Goal: Task Accomplishment & Management: Manage account settings

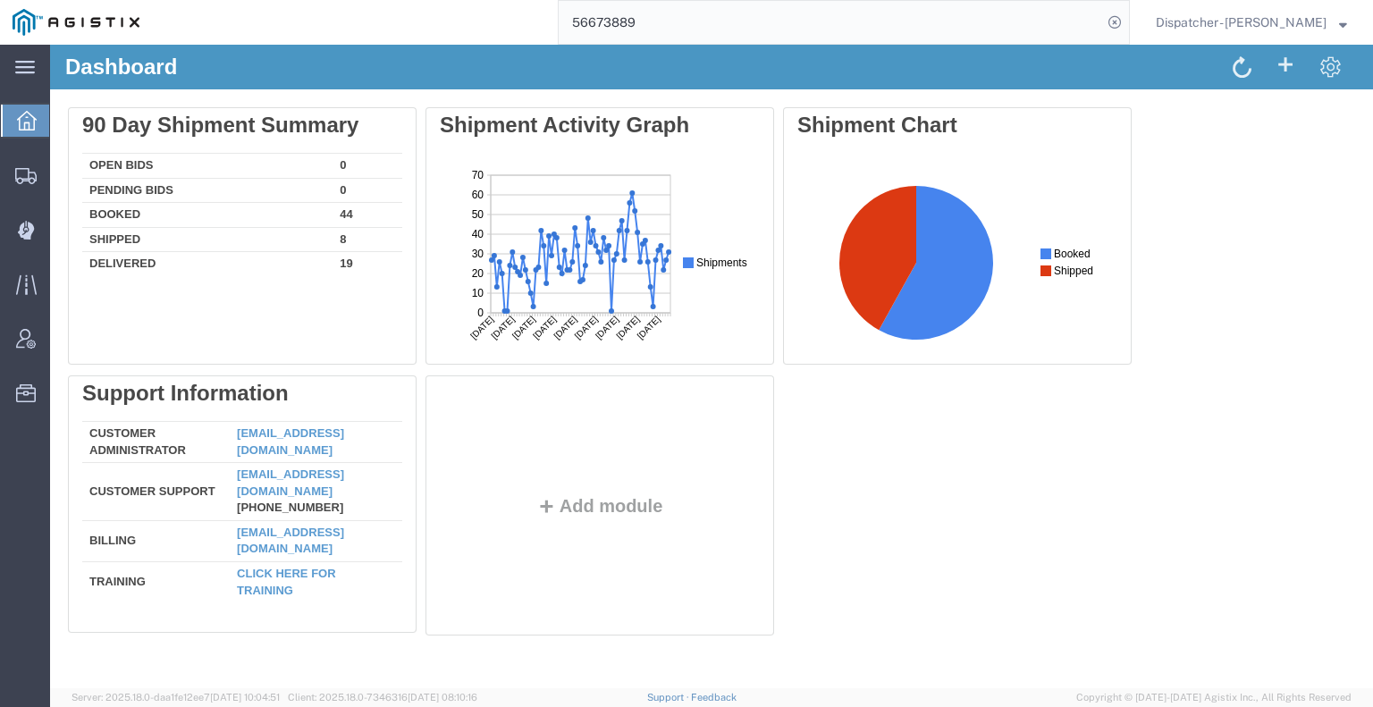
click at [426, 0] on html "main_menu Created with Sketch. Collapse Menu Dashboard Shipments Create Shipmen…" at bounding box center [686, 353] width 1373 height 707
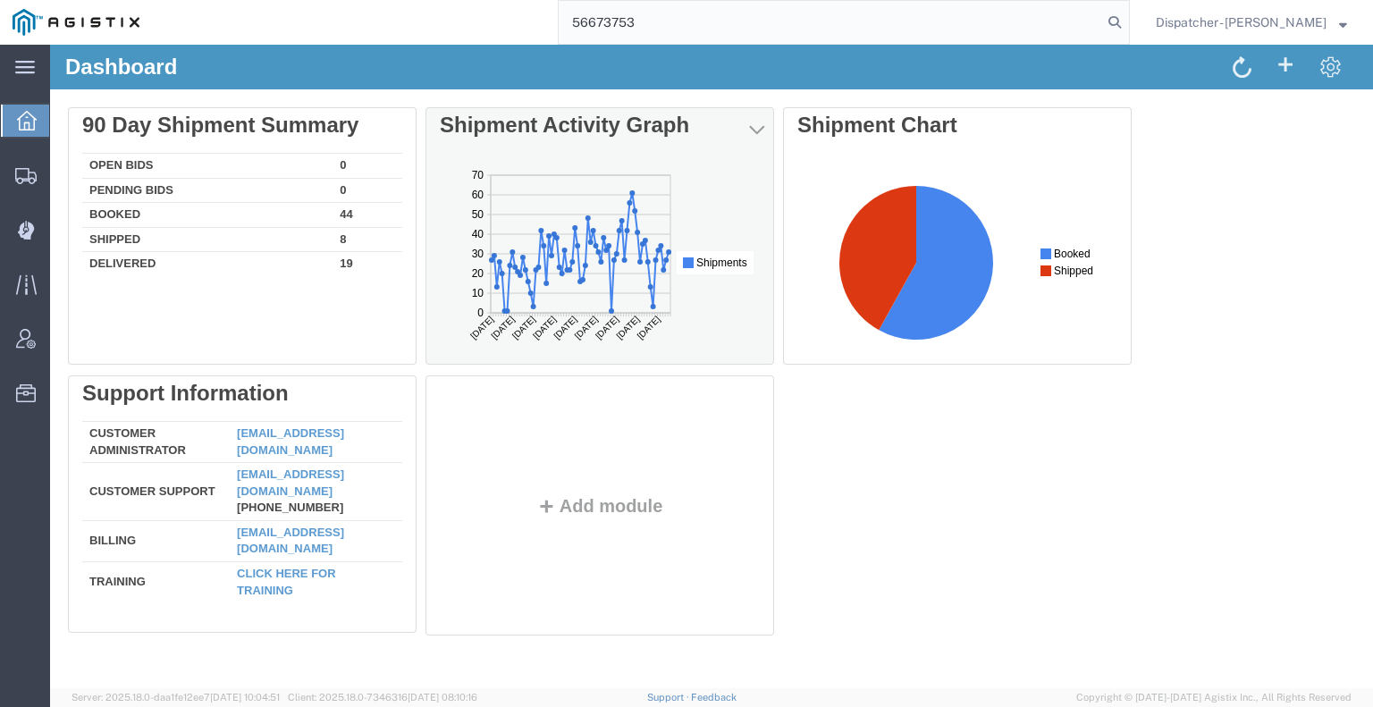
type input "56673753"
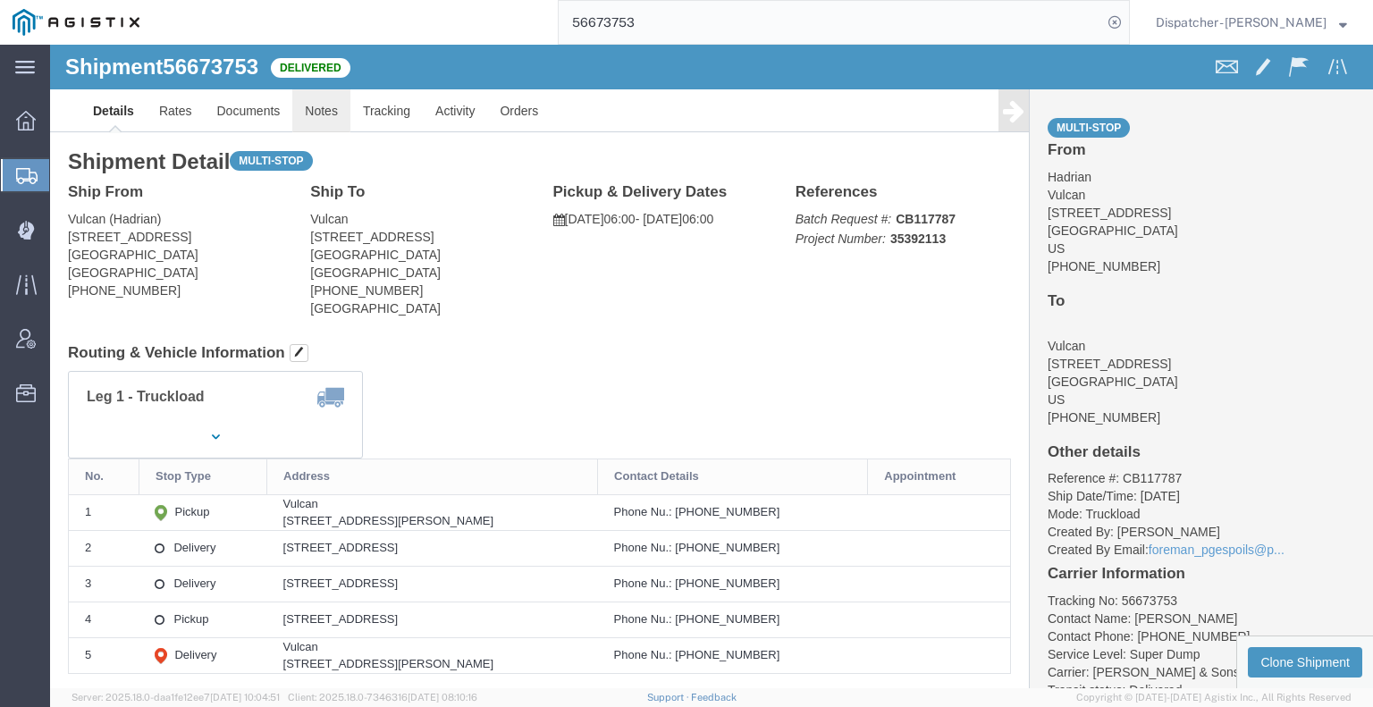
click link "Notes"
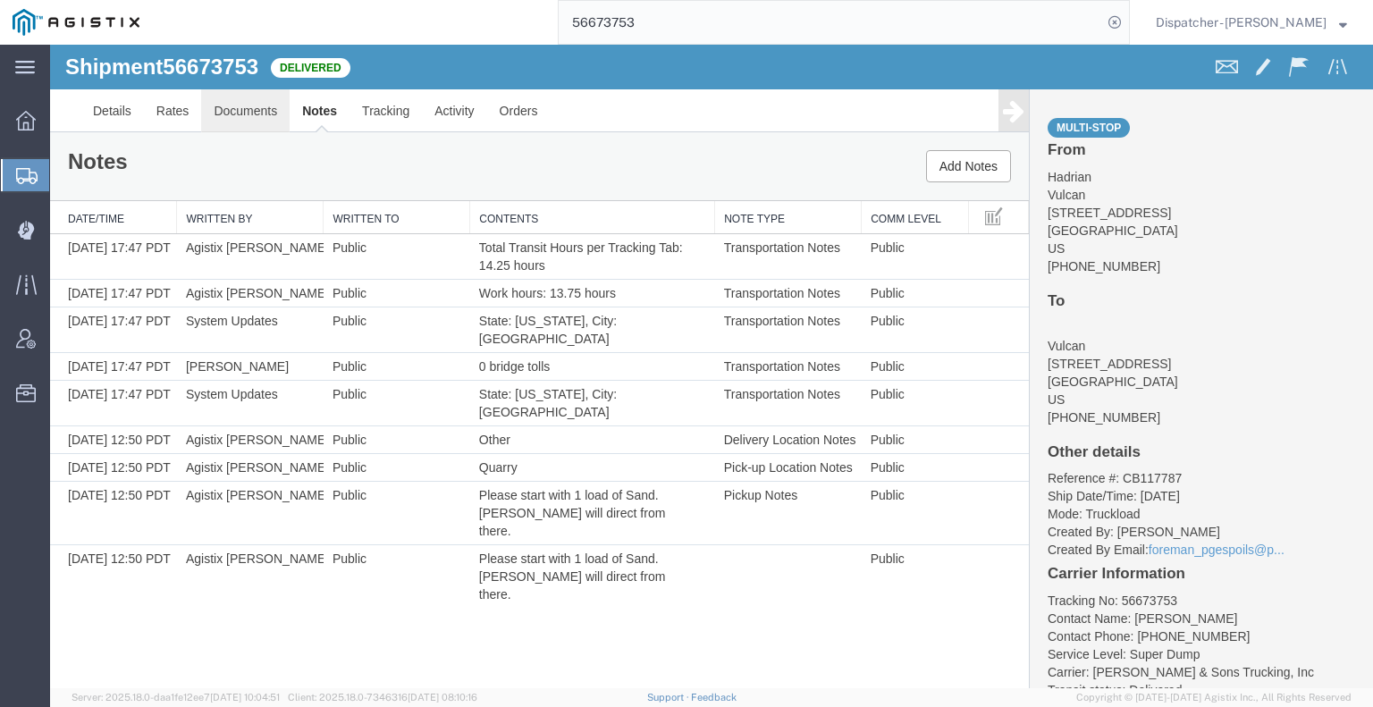
click at [253, 106] on link "Documents" at bounding box center [245, 110] width 89 height 43
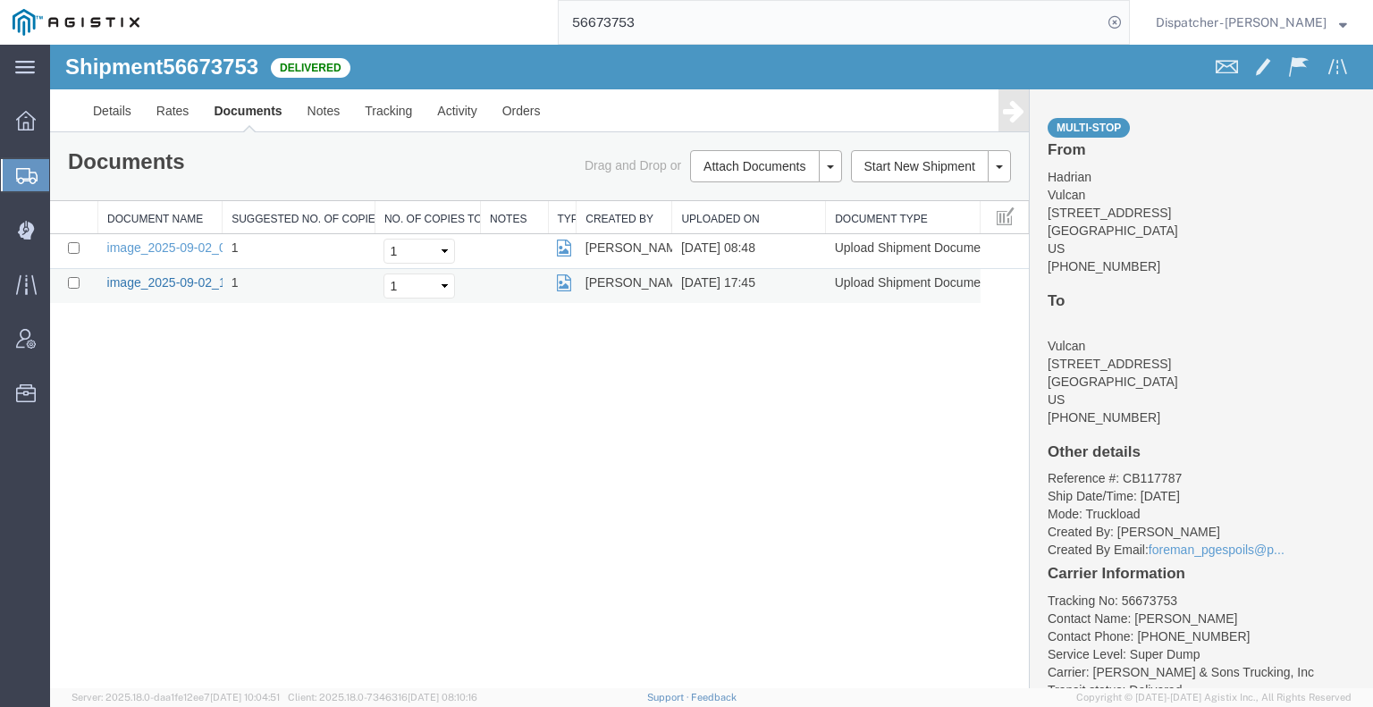
click at [161, 283] on link "image_2025-09-02_17_45_43.jpg" at bounding box center [201, 282] width 188 height 14
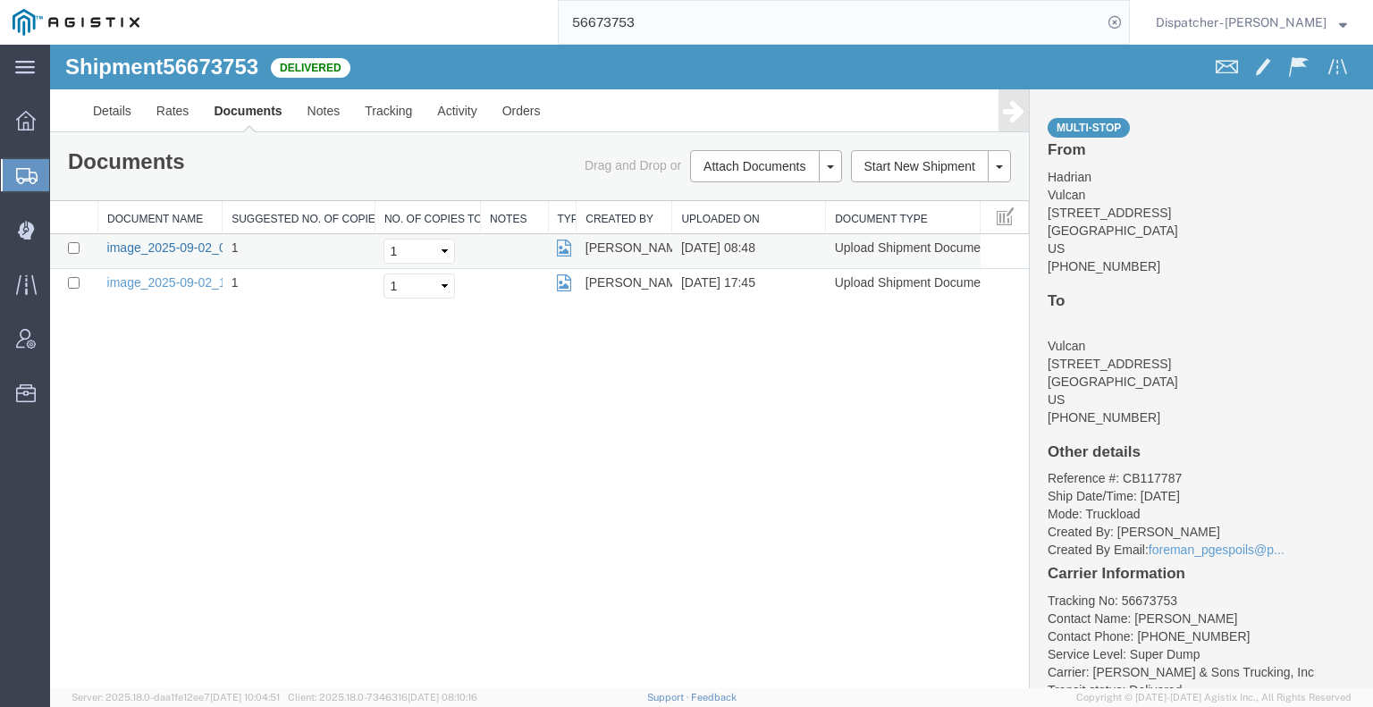
click at [164, 249] on link "image_2025-09-02_08_47_40.jpg" at bounding box center [201, 248] width 188 height 14
drag, startPoint x: 121, startPoint y: 463, endPoint x: 415, endPoint y: 286, distance: 343.3
click at [122, 463] on div "Shipment 56673753 2 of 2 Delivered Details Rates Documents Notes Tracking Activ…" at bounding box center [711, 367] width 1323 height 644
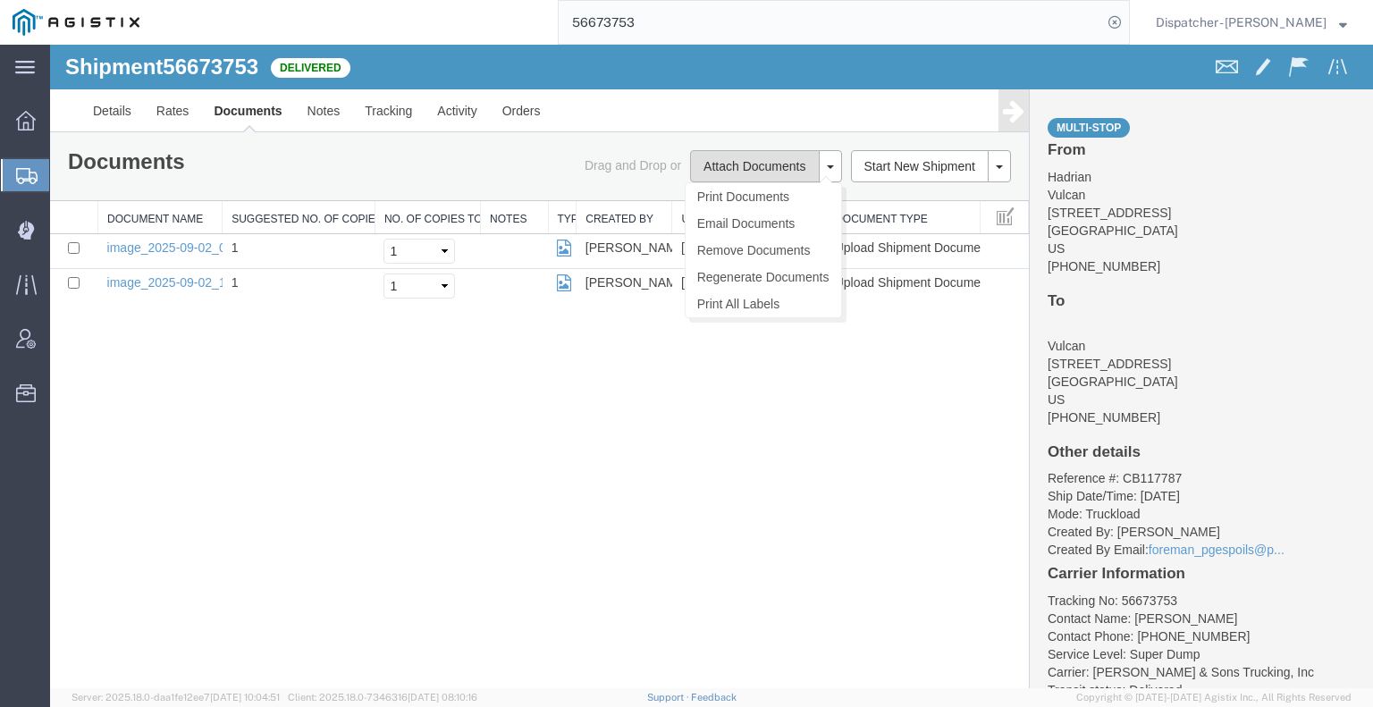
drag, startPoint x: 714, startPoint y: 157, endPoint x: 700, endPoint y: 164, distance: 15.6
click at [714, 158] on button "Attach Documents" at bounding box center [754, 166] width 129 height 32
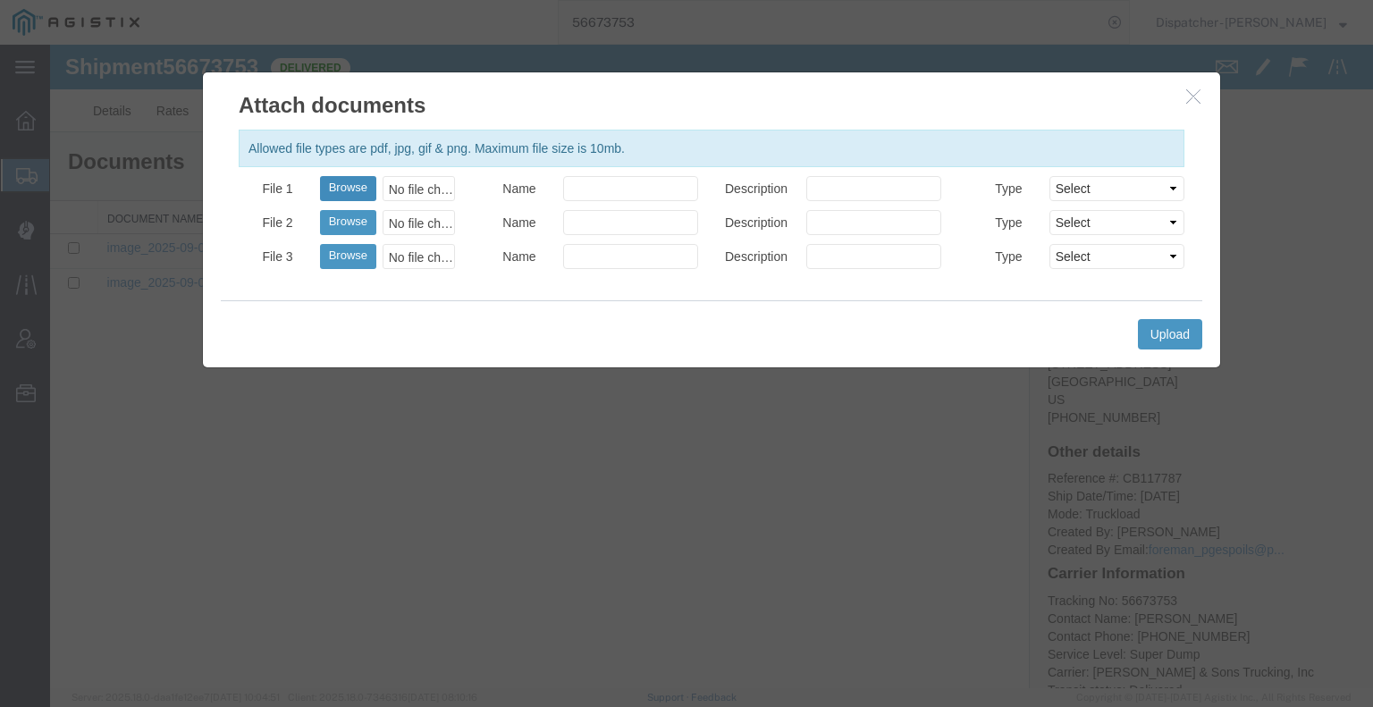
click at [350, 187] on button "Browse" at bounding box center [348, 188] width 56 height 25
type input "C:\fakepath\56673753trktag.pdf"
click at [1180, 335] on button "Upload" at bounding box center [1170, 334] width 64 height 30
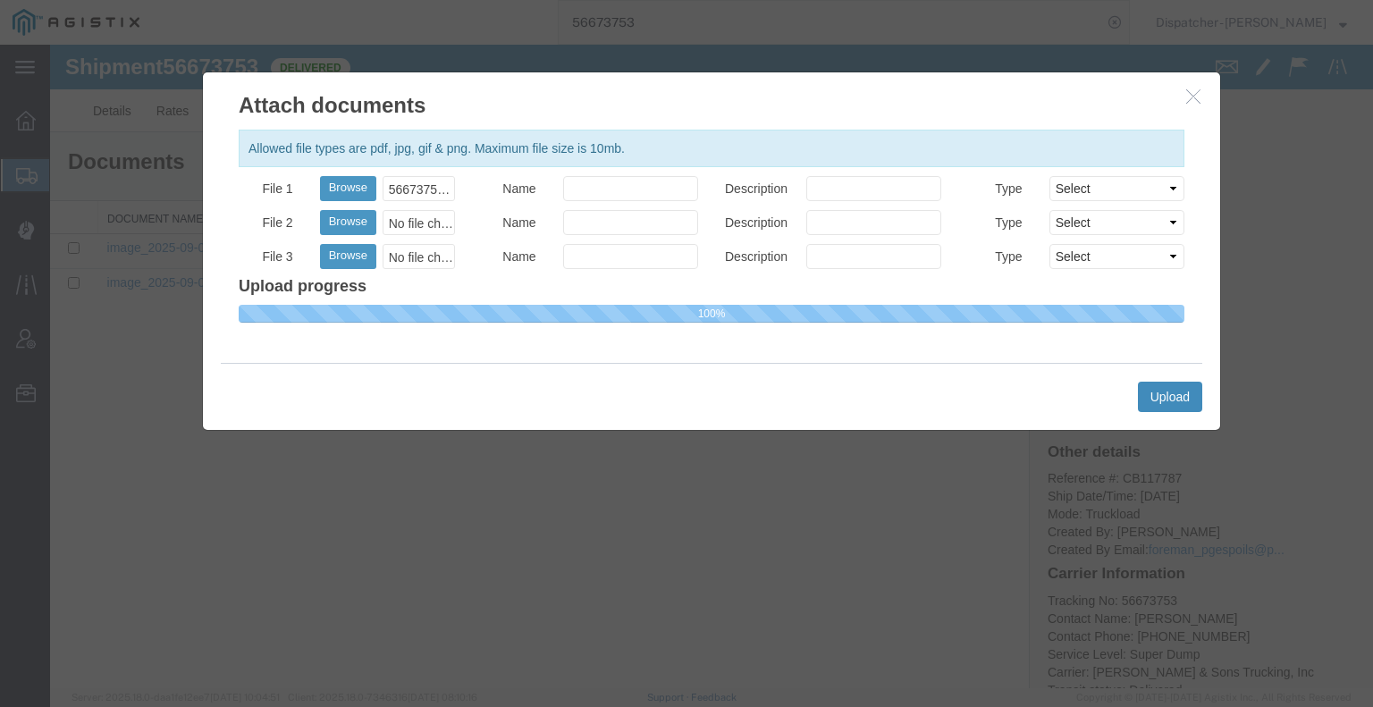
select select
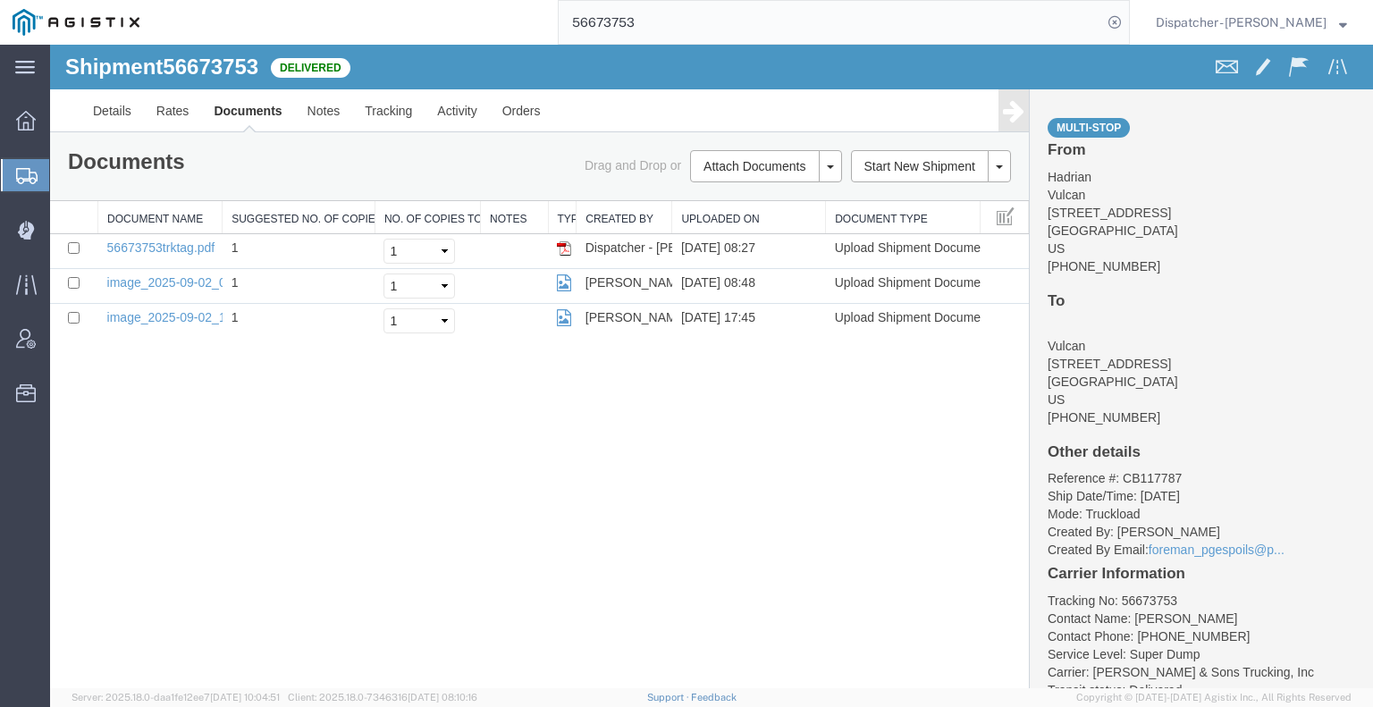
drag, startPoint x: 679, startPoint y: 21, endPoint x: 483, endPoint y: 17, distance: 195.9
click at [495, 24] on div "56673753" at bounding box center [641, 22] width 978 height 45
type input "56673708"
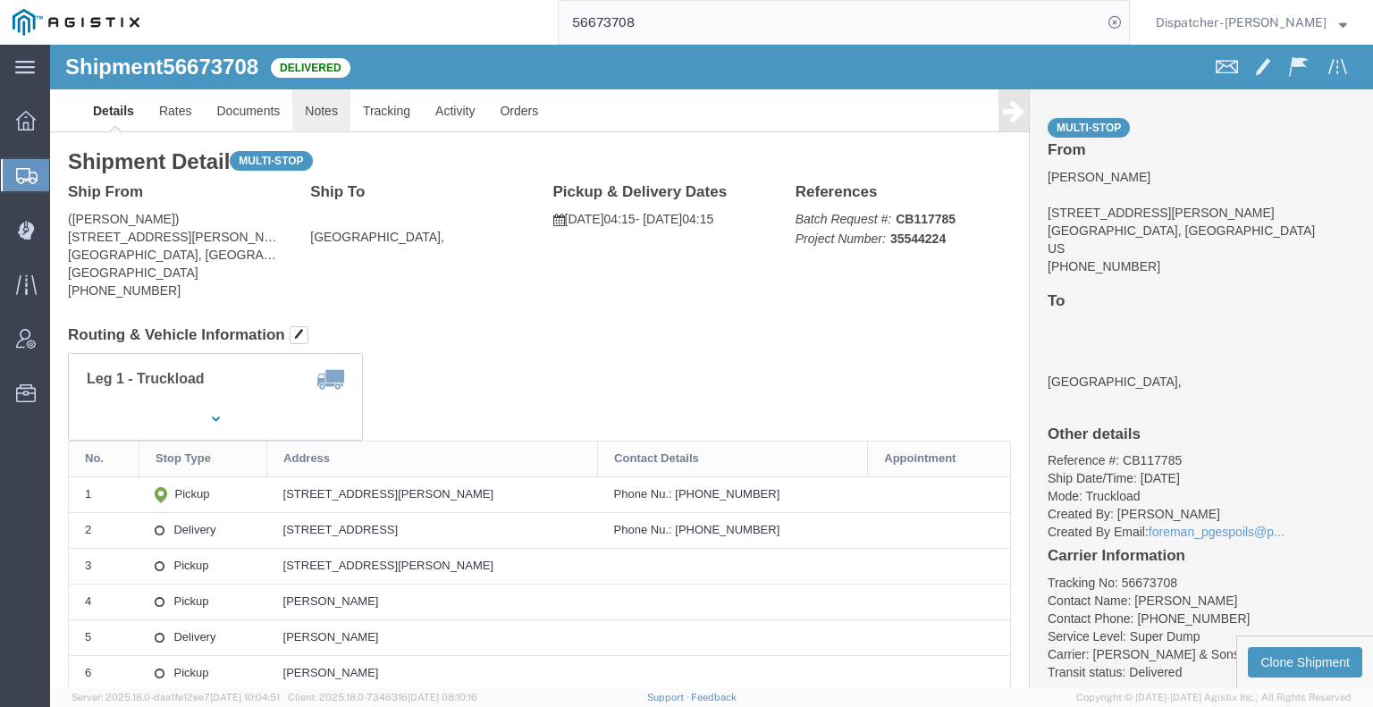
click link "Notes"
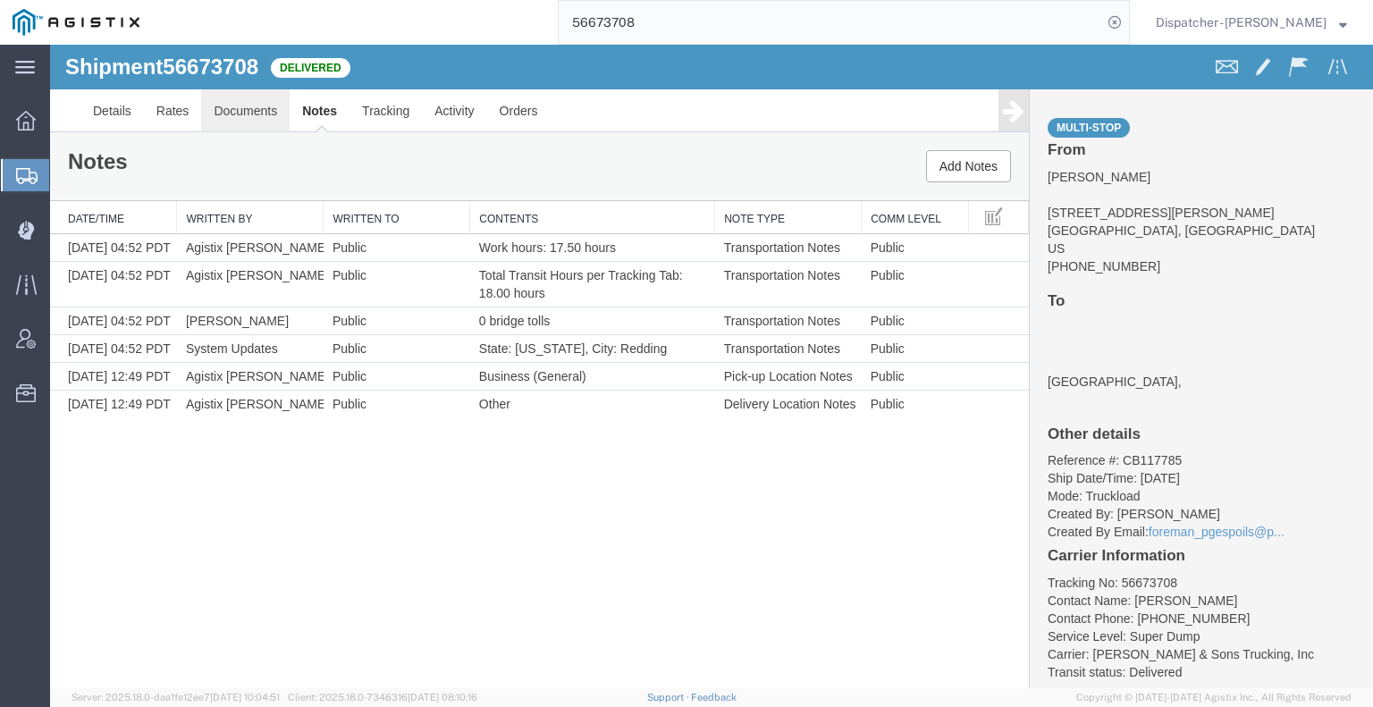
click at [217, 114] on link "Documents" at bounding box center [245, 110] width 89 height 43
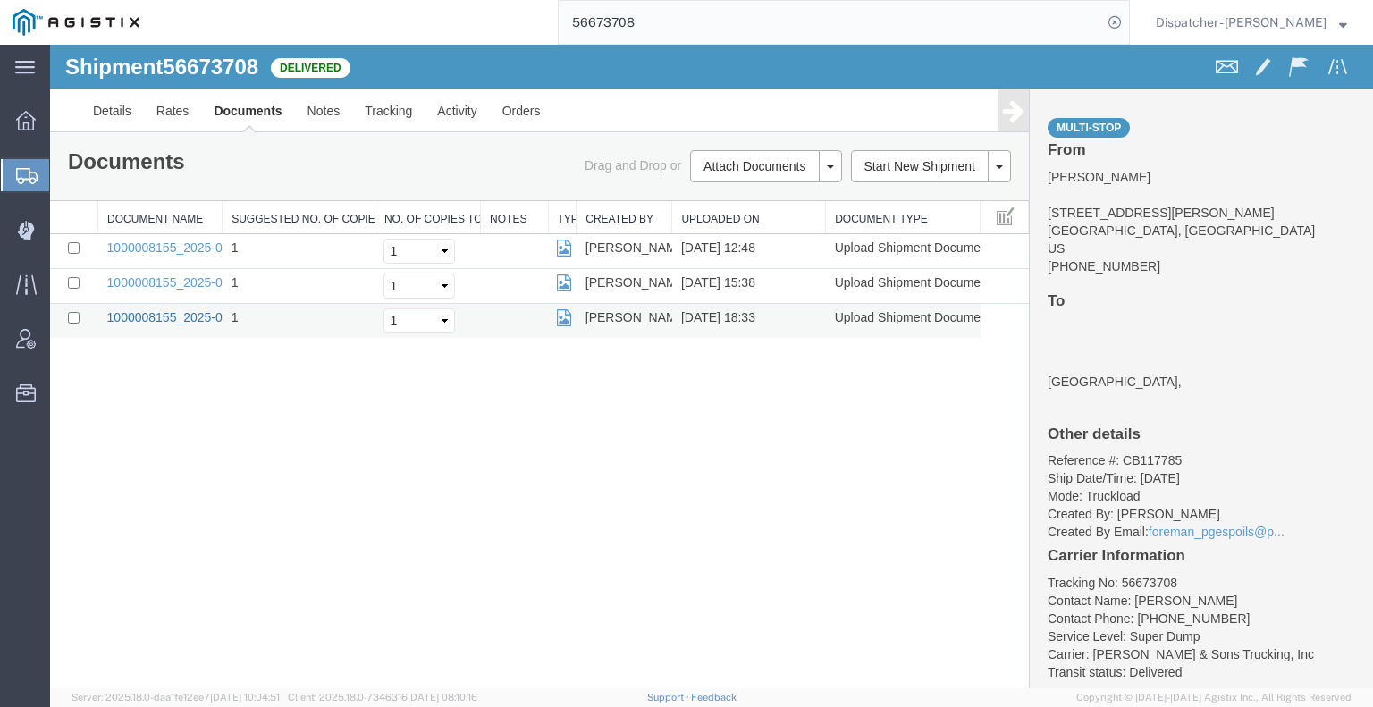
click at [205, 321] on link "1000008155_2025-09-02_18_33_18.jpg" at bounding box center [219, 317] width 224 height 14
click at [154, 313] on link "1000008155_2025-09-02_18_33_18.jpg" at bounding box center [219, 317] width 224 height 14
click at [376, 114] on link "Tracking" at bounding box center [388, 110] width 72 height 43
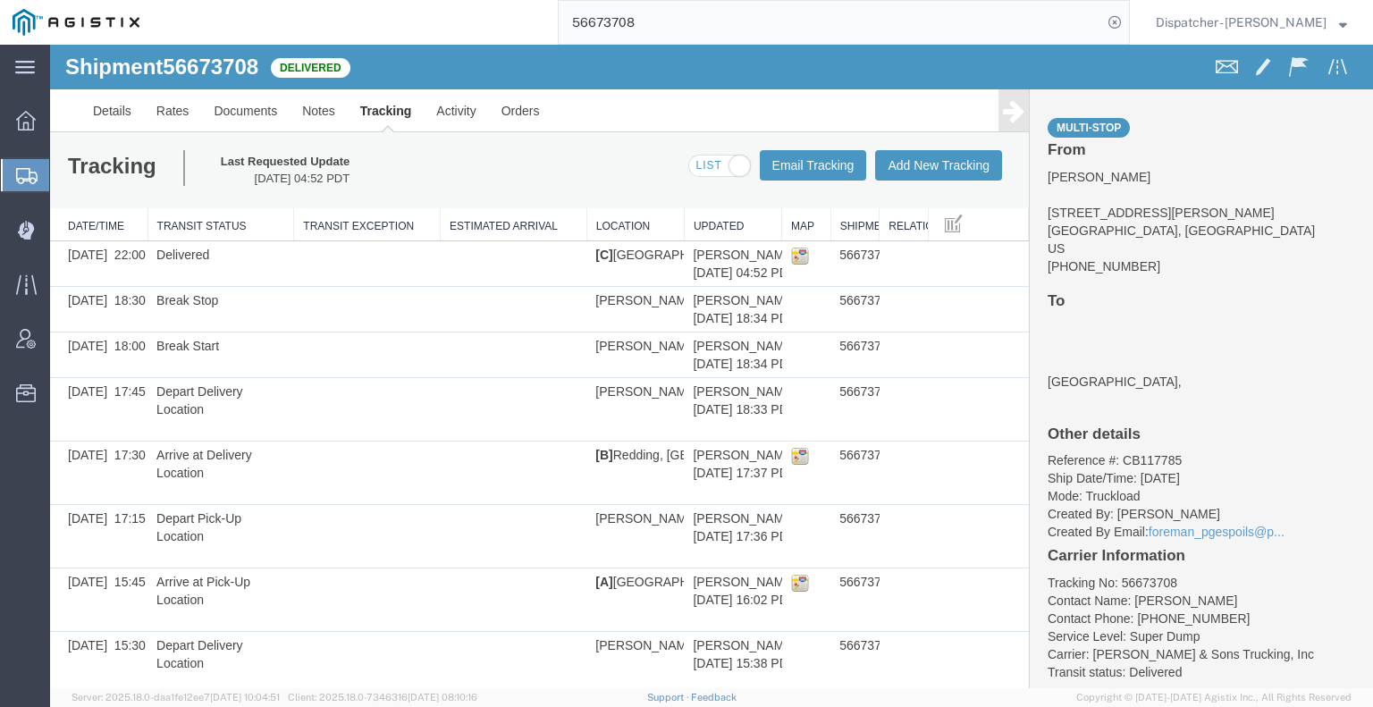
click at [1003, 114] on icon at bounding box center [1013, 110] width 21 height 25
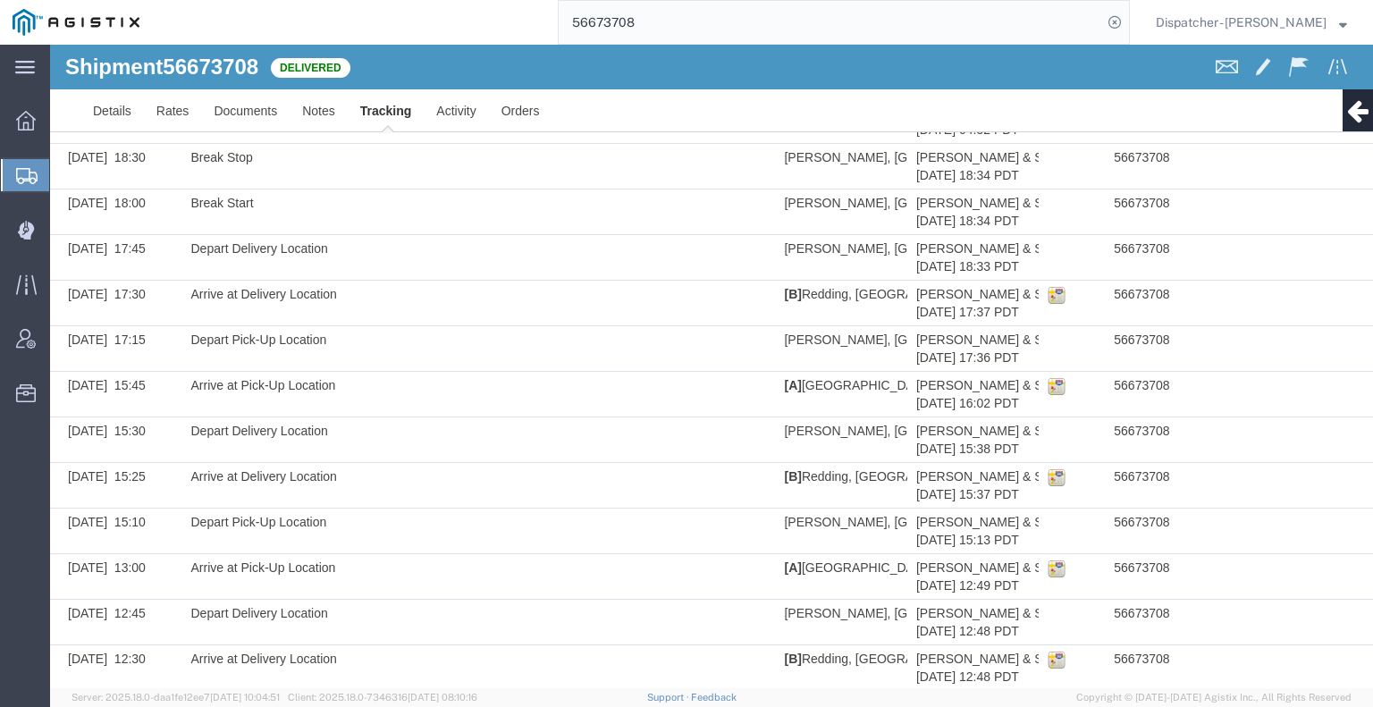
scroll to position [297, 0]
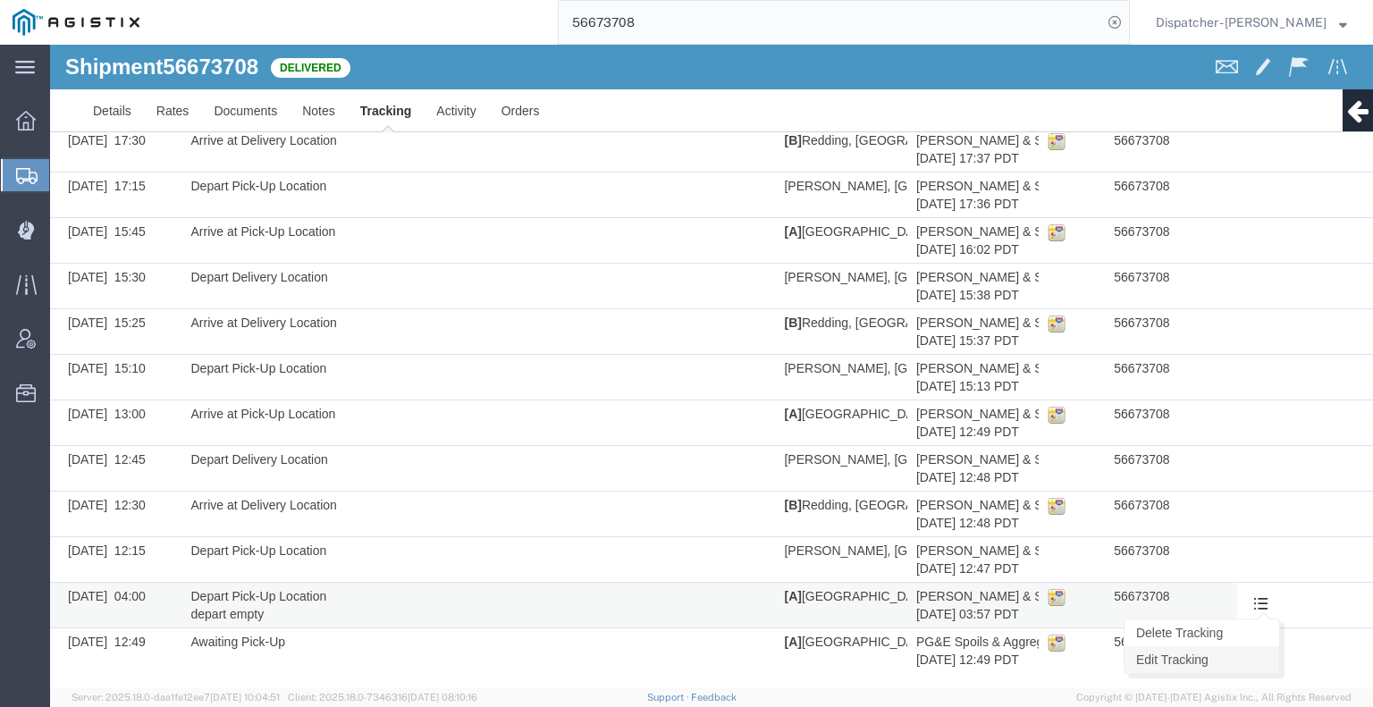
click at [1245, 655] on link "Edit Tracking" at bounding box center [1202, 659] width 155 height 27
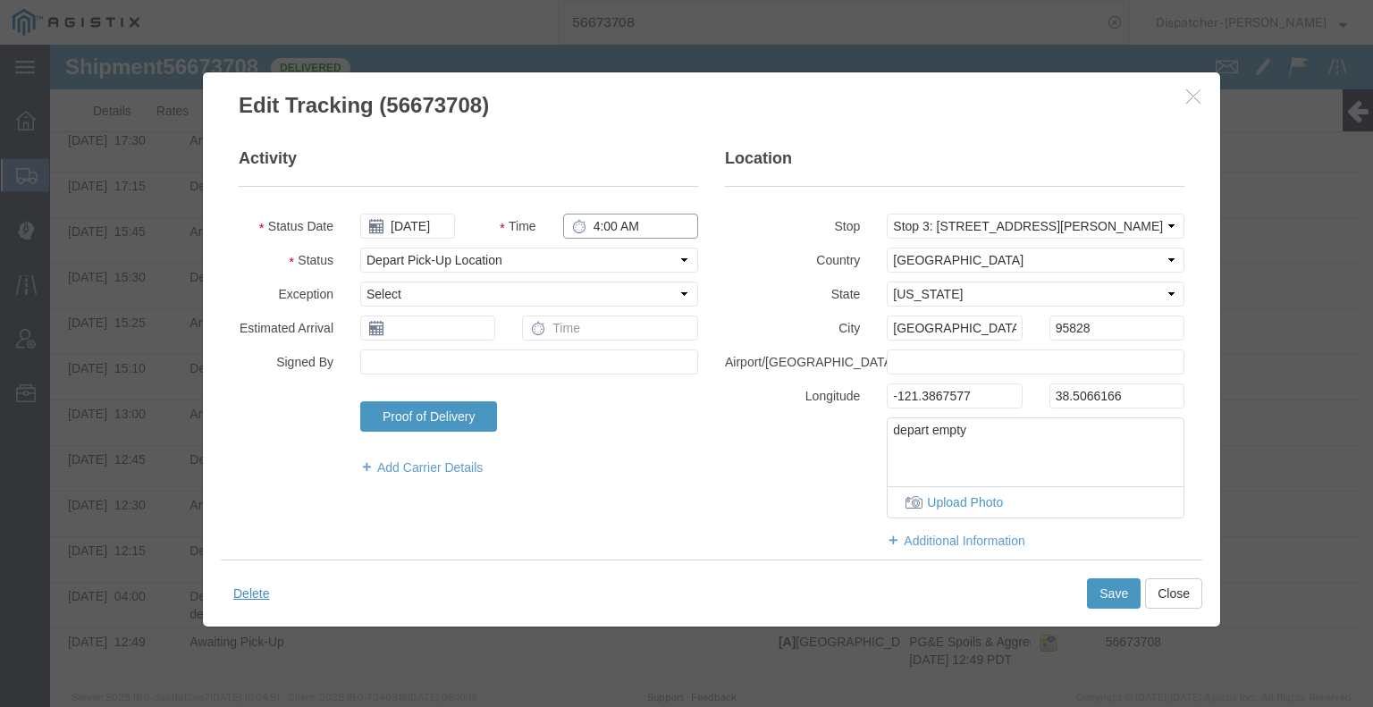
click at [597, 227] on input "4:00 AM" at bounding box center [630, 226] width 135 height 25
type input "4:15 AM"
click at [1098, 597] on button "Save" at bounding box center [1114, 594] width 54 height 30
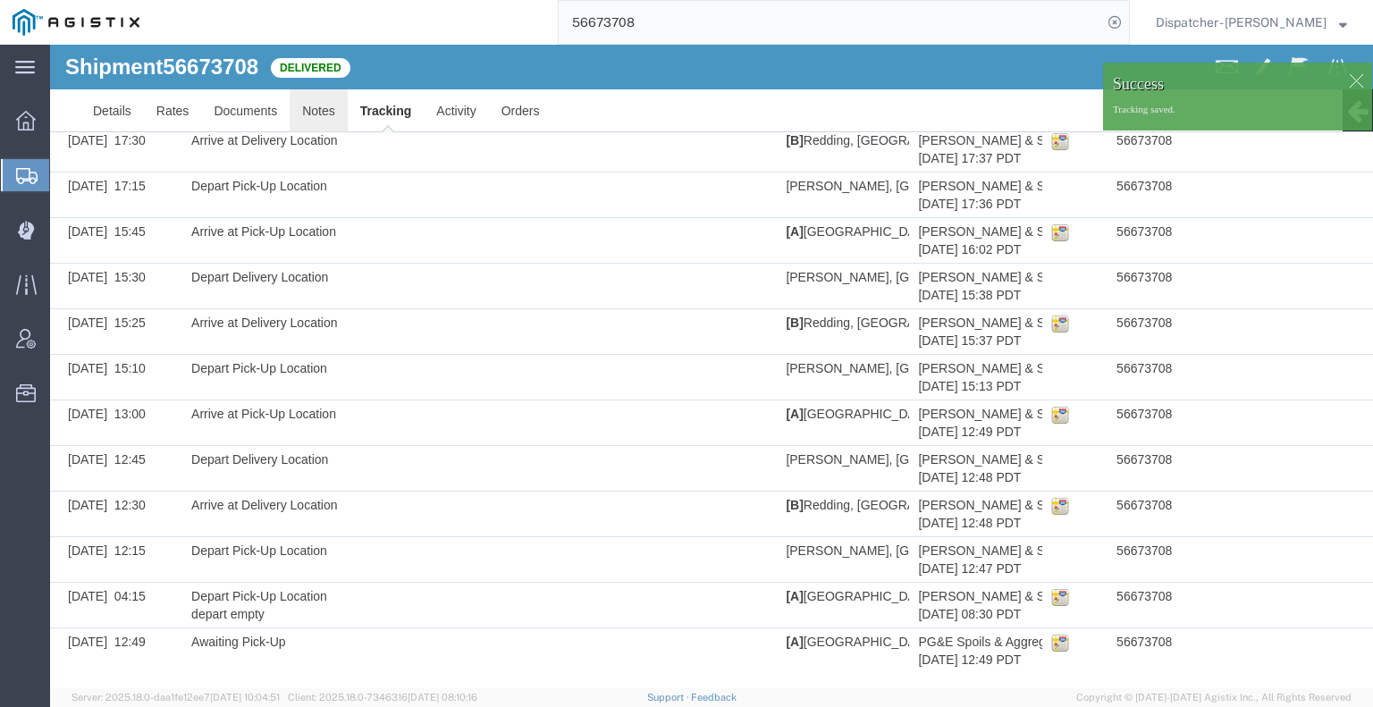
click at [311, 113] on link "Notes" at bounding box center [319, 110] width 58 height 43
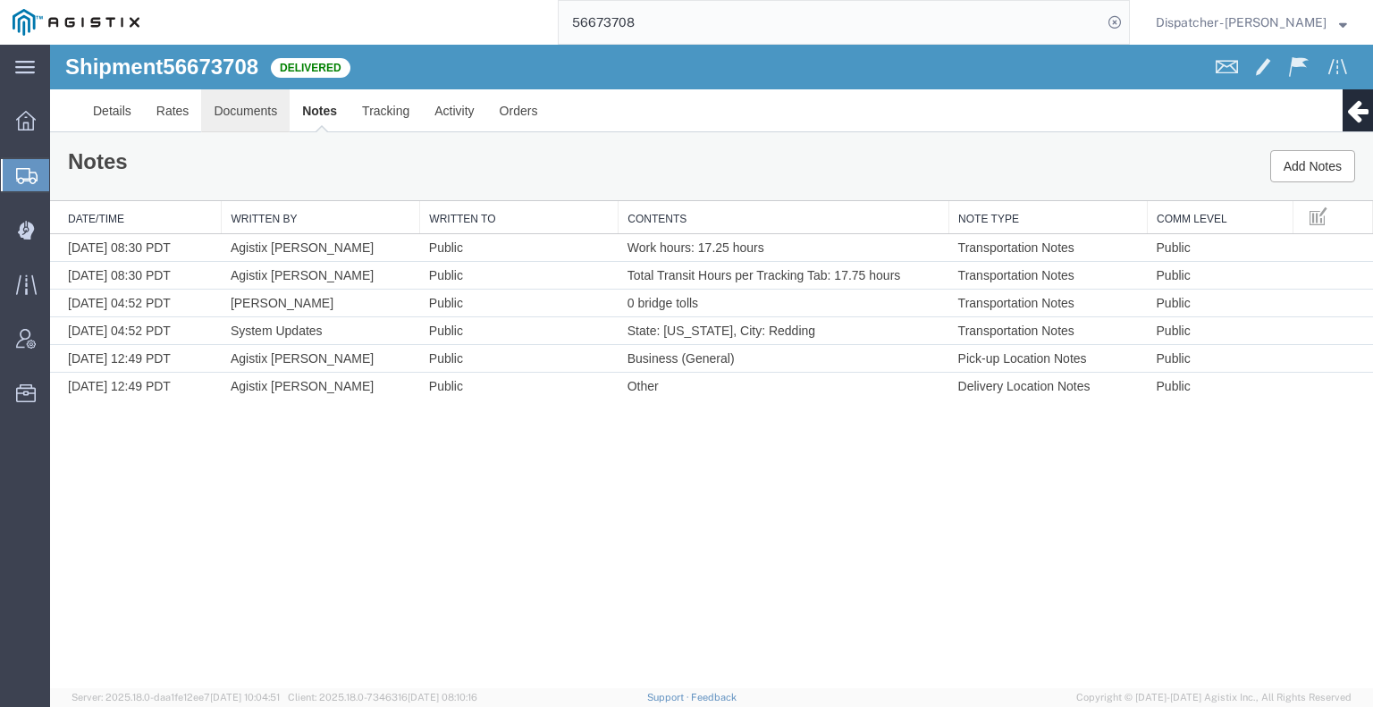
click at [248, 114] on link "Documents" at bounding box center [245, 110] width 89 height 43
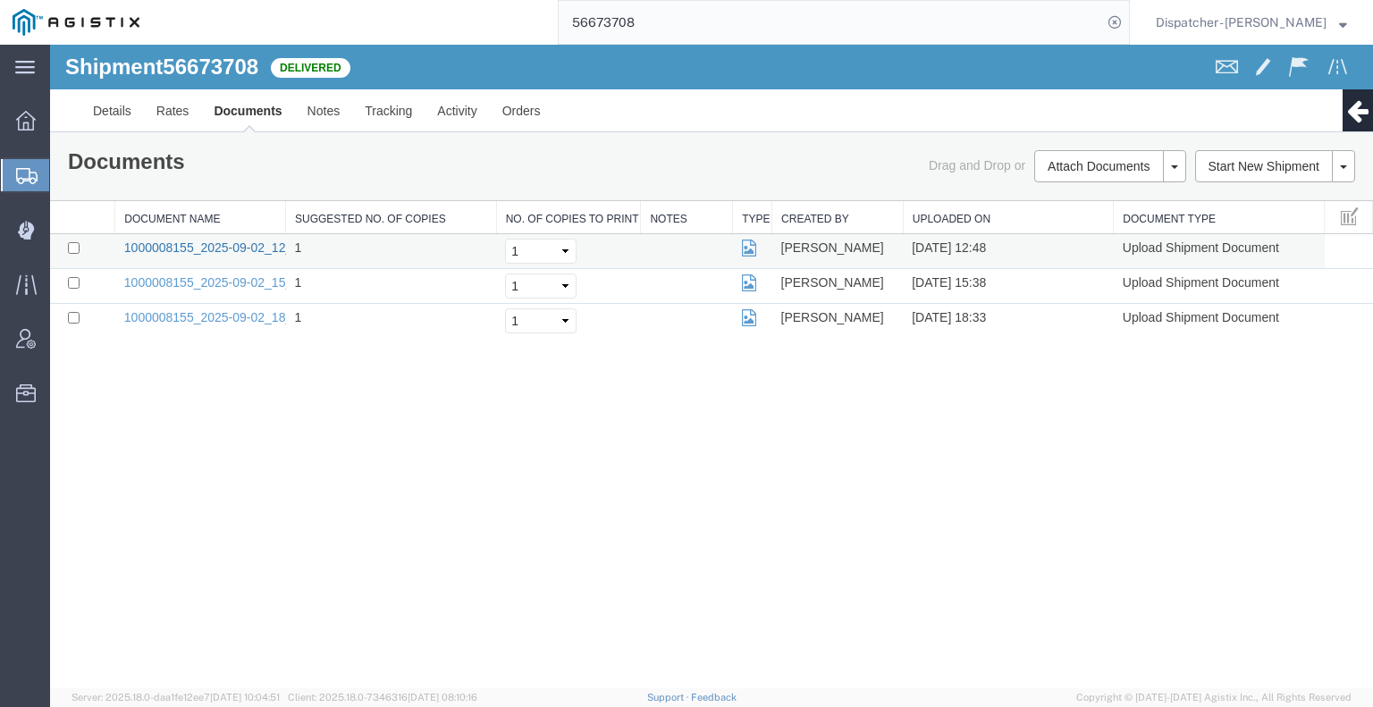
click at [258, 245] on link "1000008155_2025-09-02_12_48_45.jpg" at bounding box center [236, 248] width 224 height 14
click at [1199, 468] on div "Shipment 56673708 3 of 3 Delivered Details Rates Documents Notes Tracking Activ…" at bounding box center [711, 367] width 1323 height 644
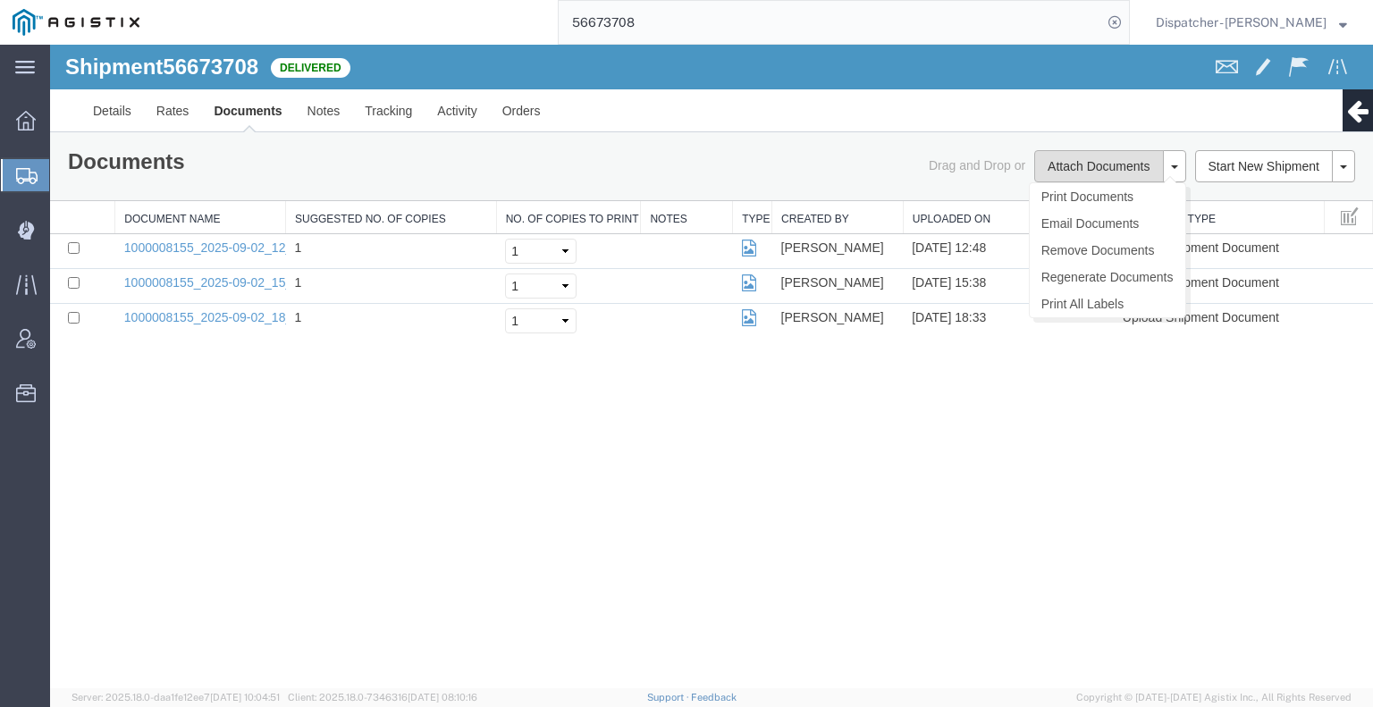
click at [1059, 174] on button "Attach Documents" at bounding box center [1099, 166] width 129 height 32
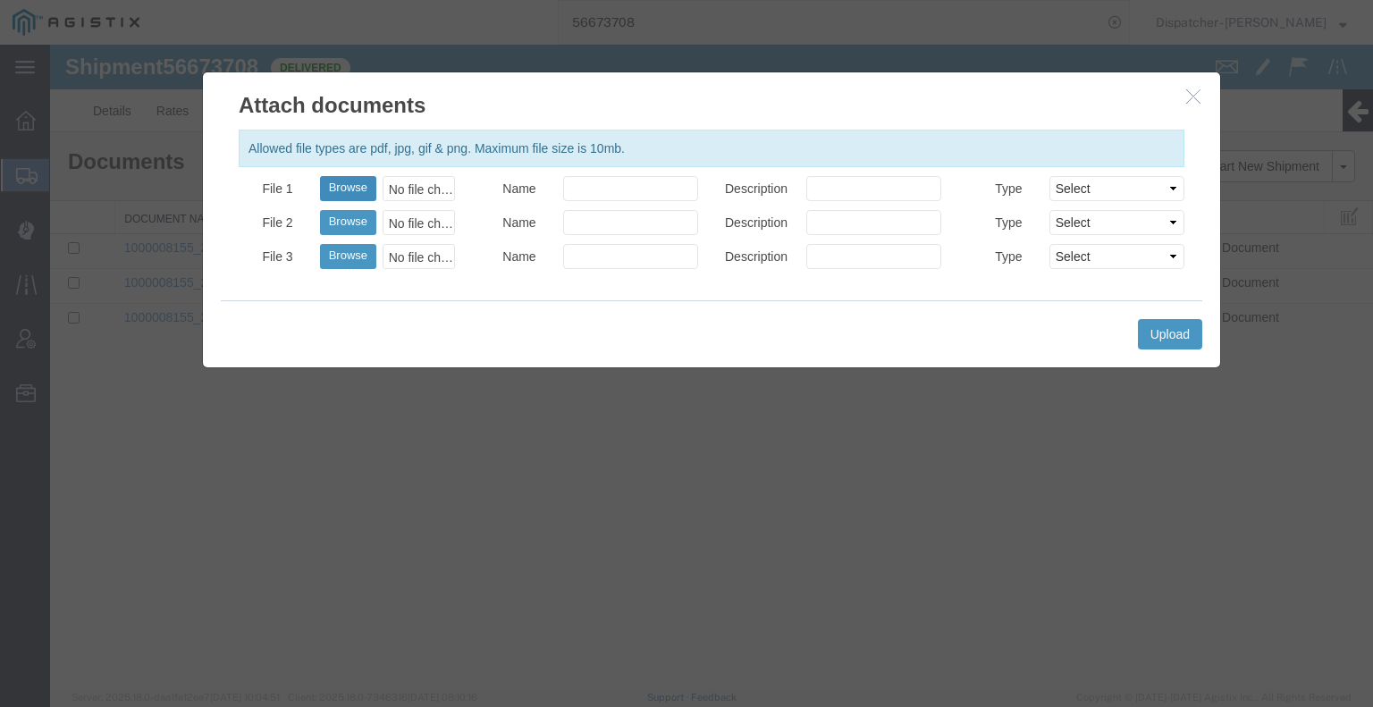
click at [354, 193] on button "Browse" at bounding box center [348, 188] width 56 height 25
type input "C:\fakepath\56673708trktag.pdf"
click at [1175, 348] on button "Upload" at bounding box center [1170, 334] width 64 height 30
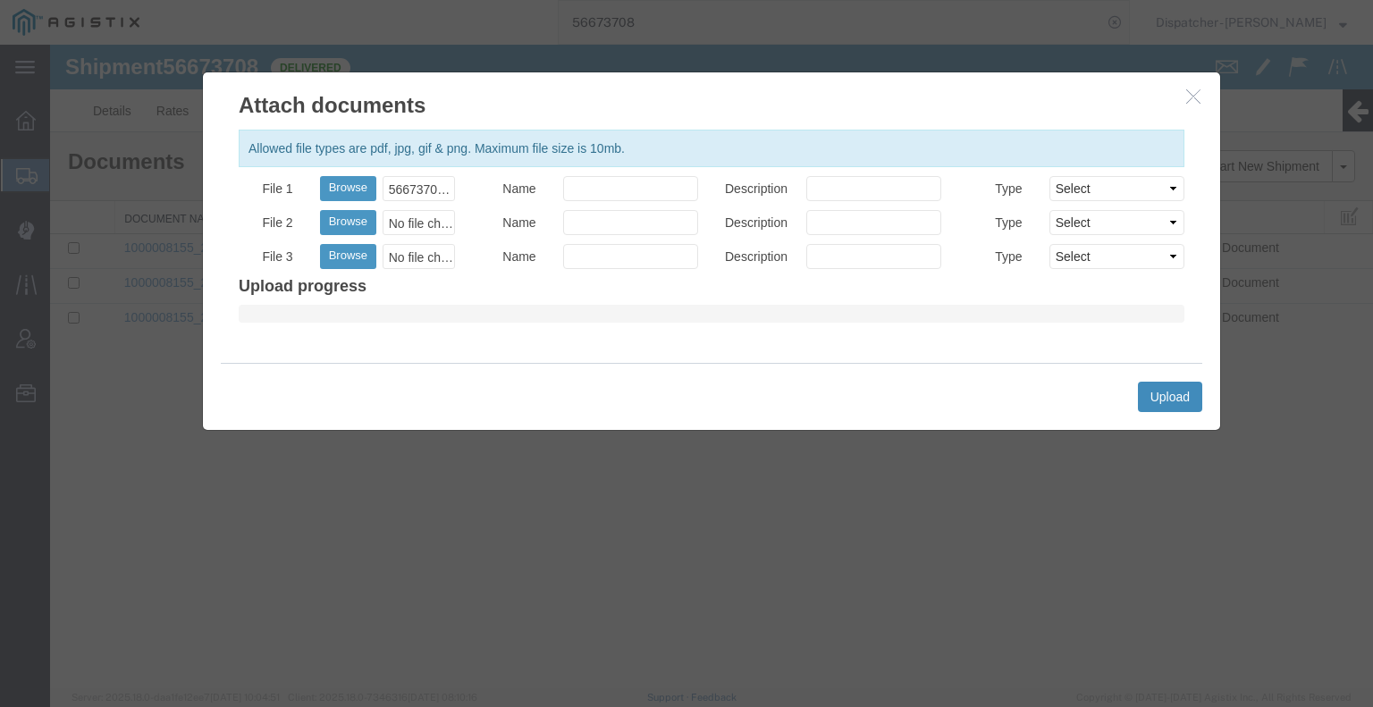
select select
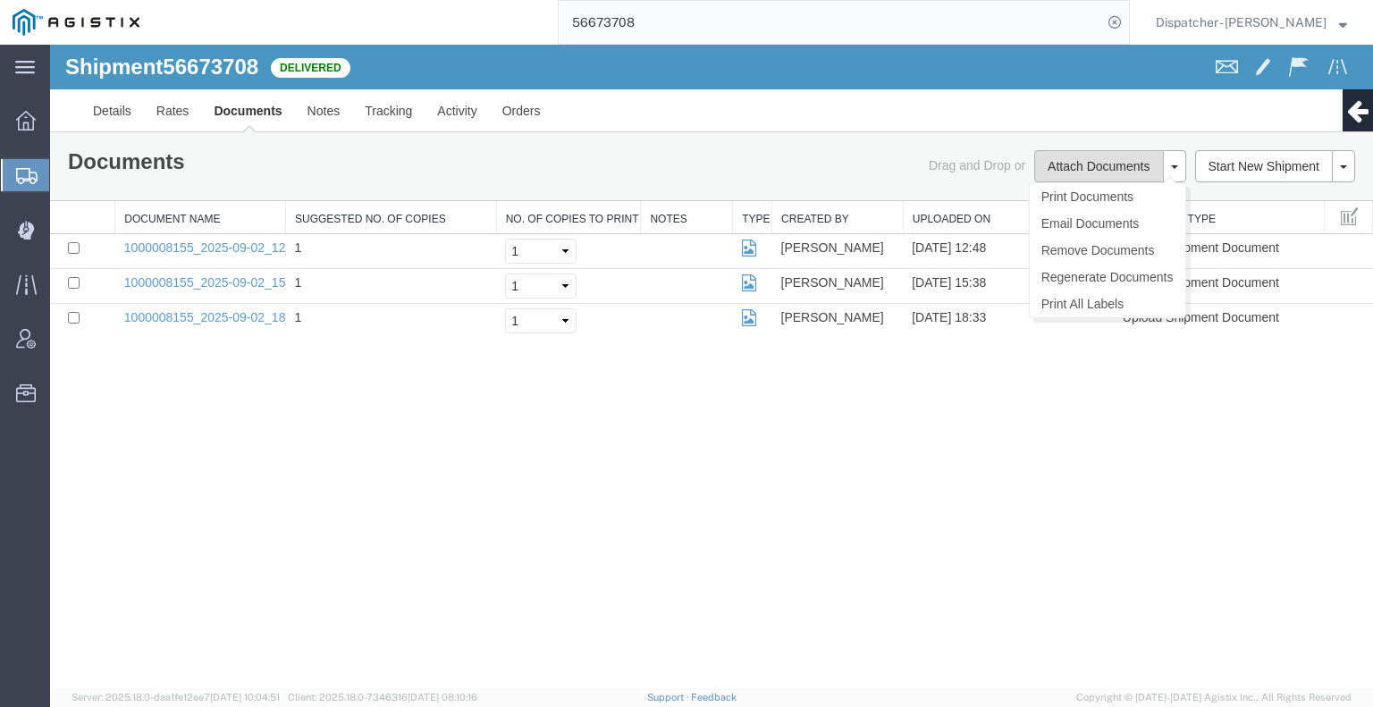
click at [1077, 167] on button "Attach Documents" at bounding box center [1099, 166] width 129 height 32
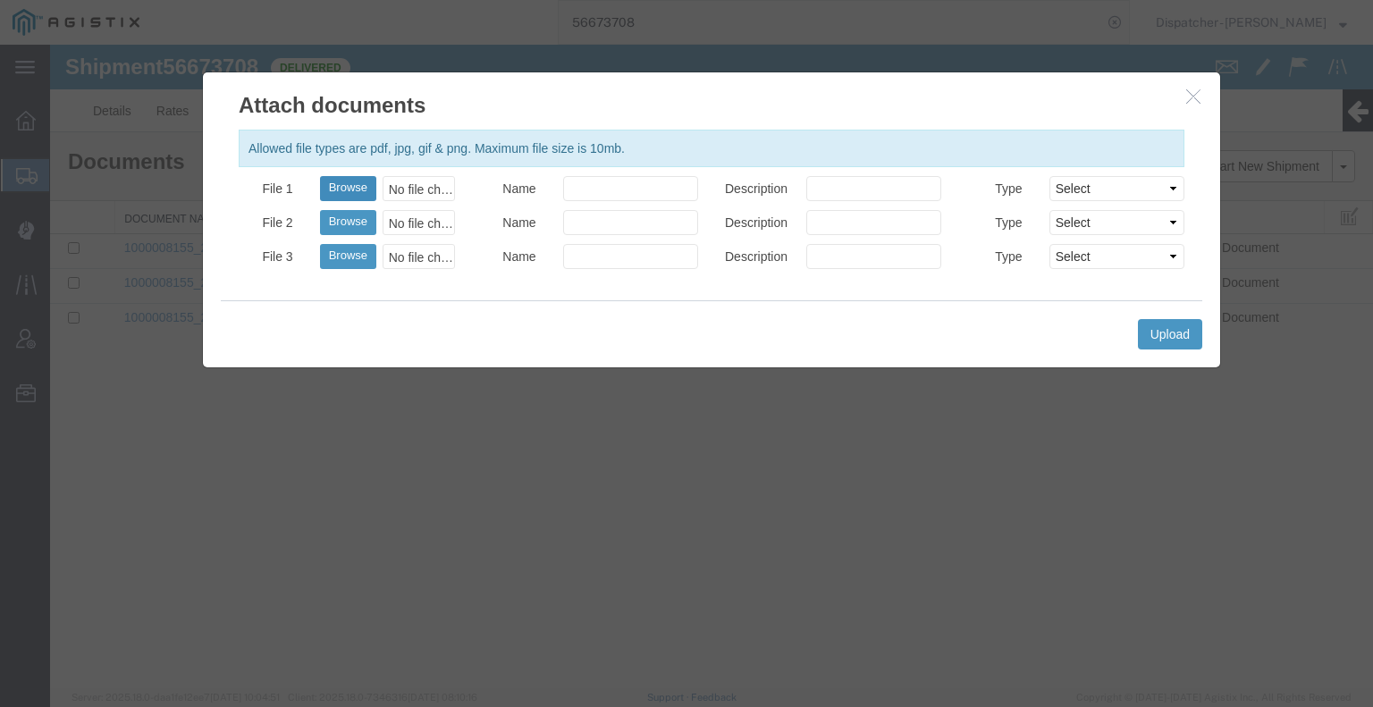
click at [351, 184] on button "Browse" at bounding box center [348, 188] width 56 height 25
type input "C:\fakepath\56673708trktag.pdf"
click at [1154, 327] on button "Upload" at bounding box center [1170, 334] width 64 height 30
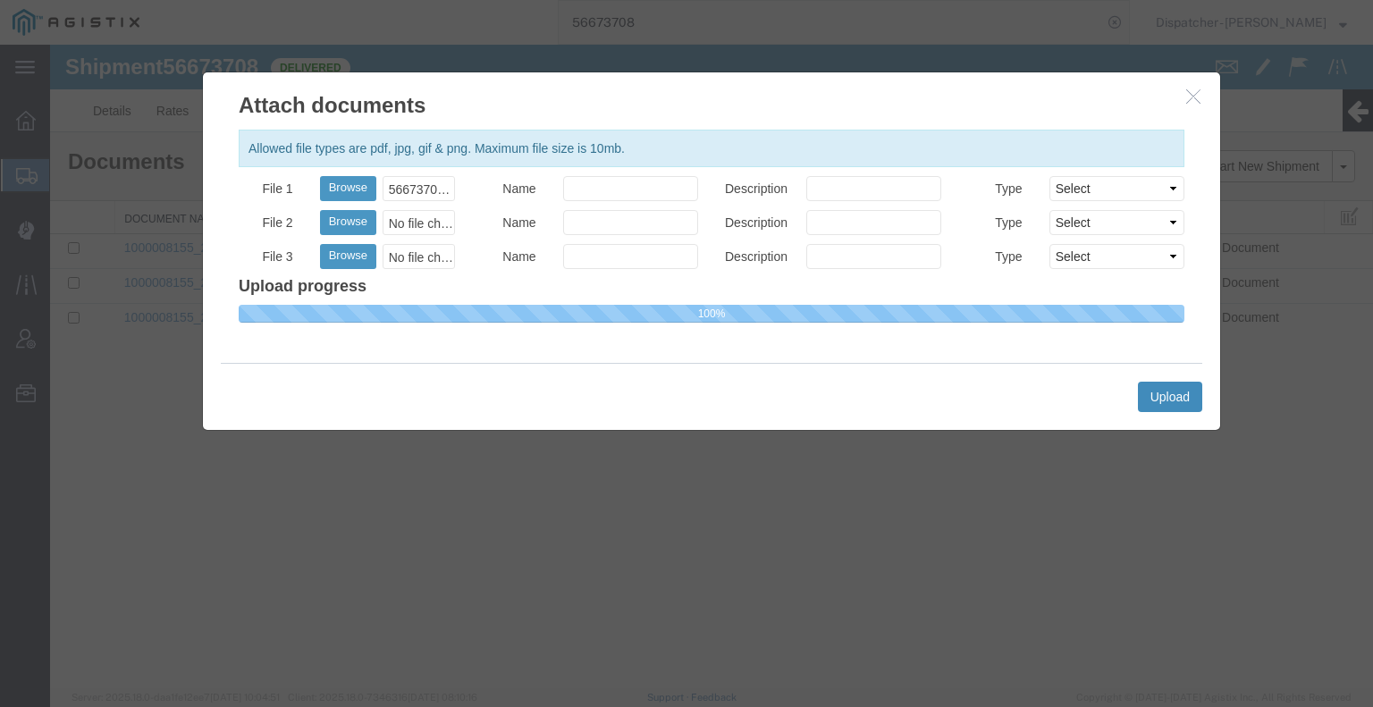
select select
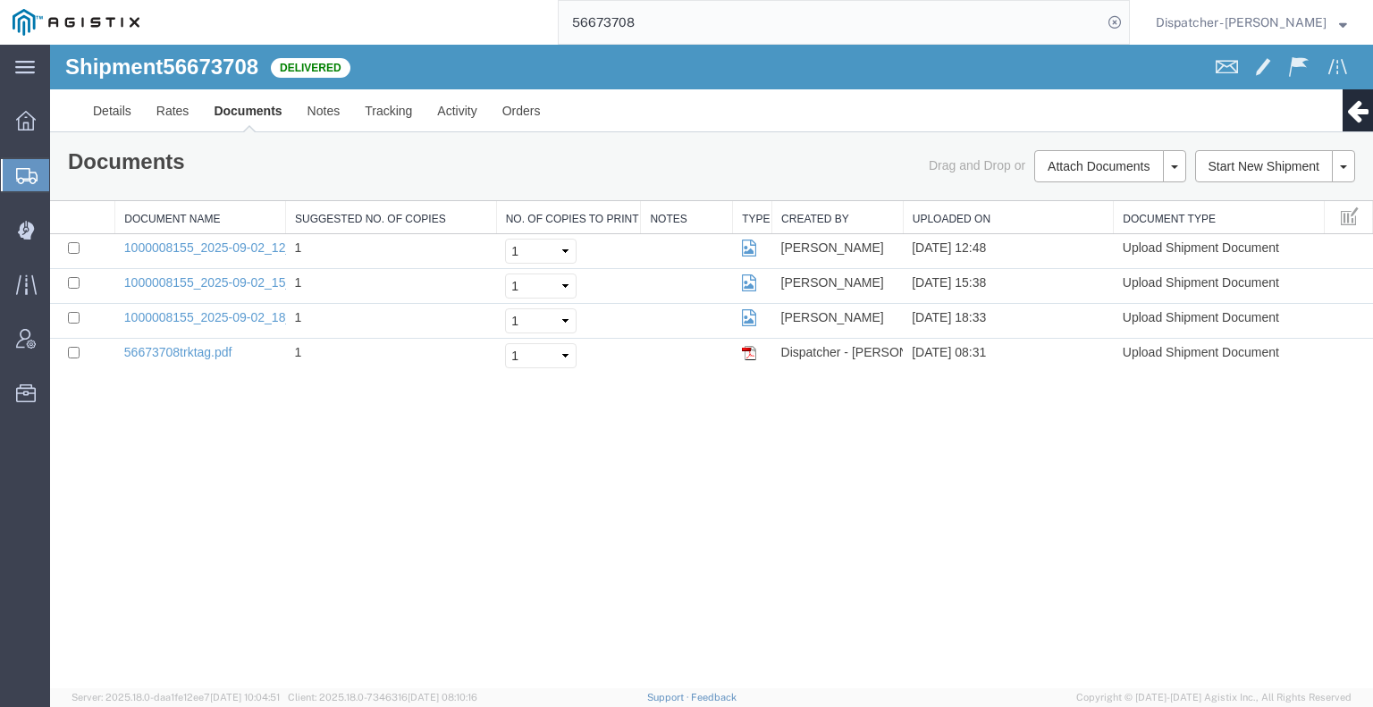
drag, startPoint x: 632, startPoint y: 24, endPoint x: 414, endPoint y: -10, distance: 220.8
click at [414, 0] on html "main_menu Created with Sketch. Collapse Menu Dashboard Shipments Create Shipmen…" at bounding box center [686, 353] width 1373 height 707
type input "56673700"
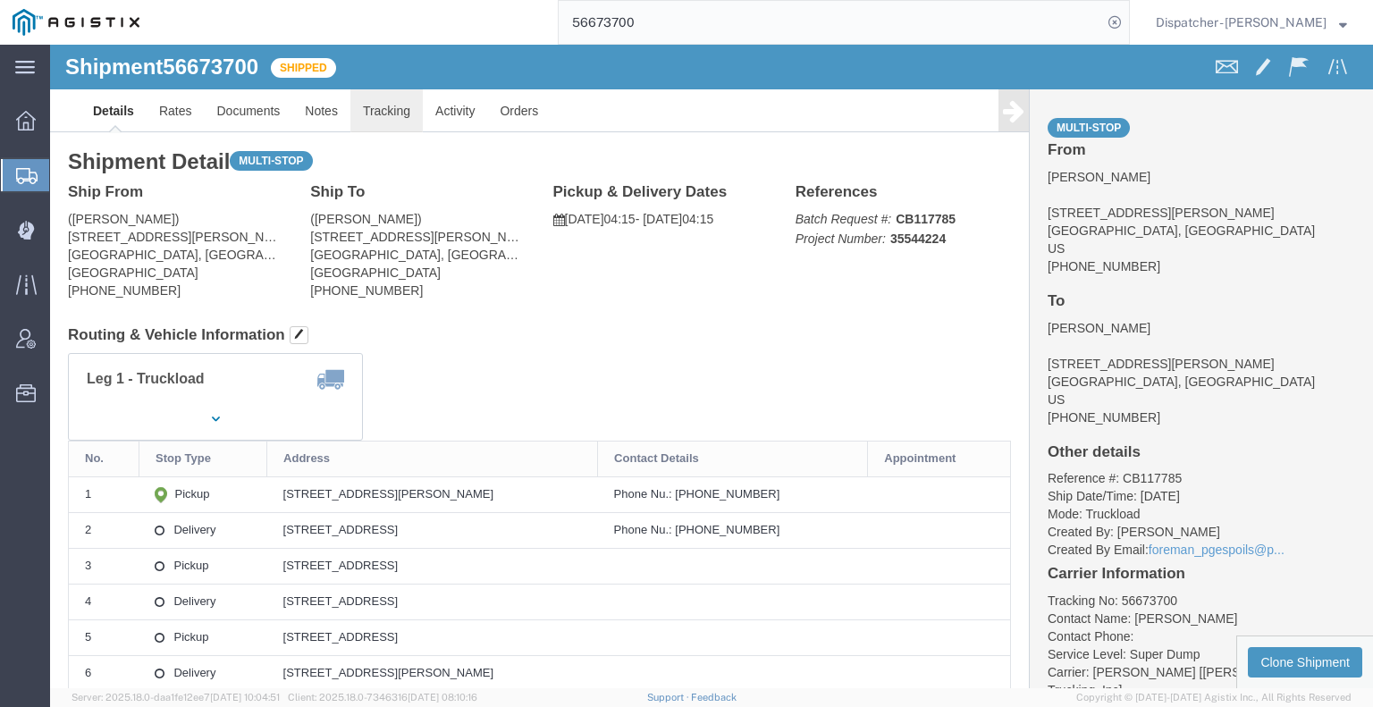
click link "Tracking"
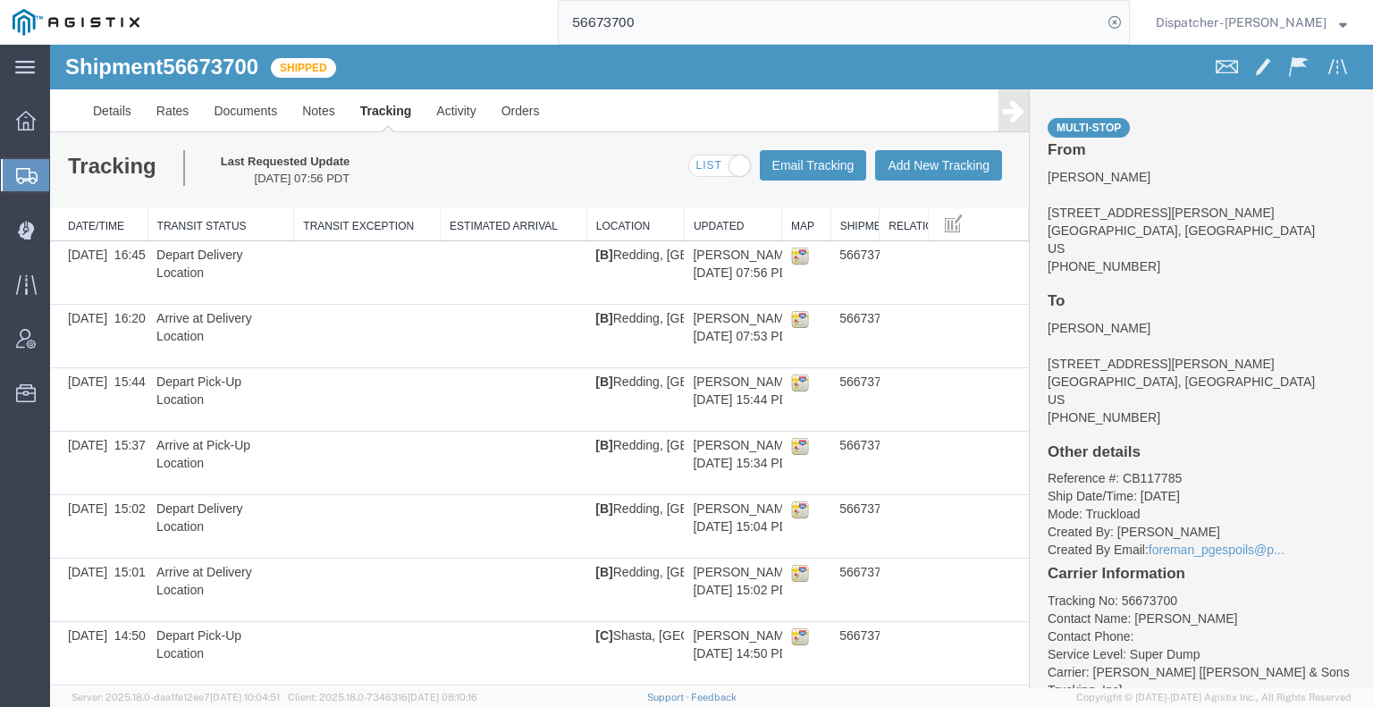
click at [1003, 123] on icon at bounding box center [1013, 110] width 21 height 25
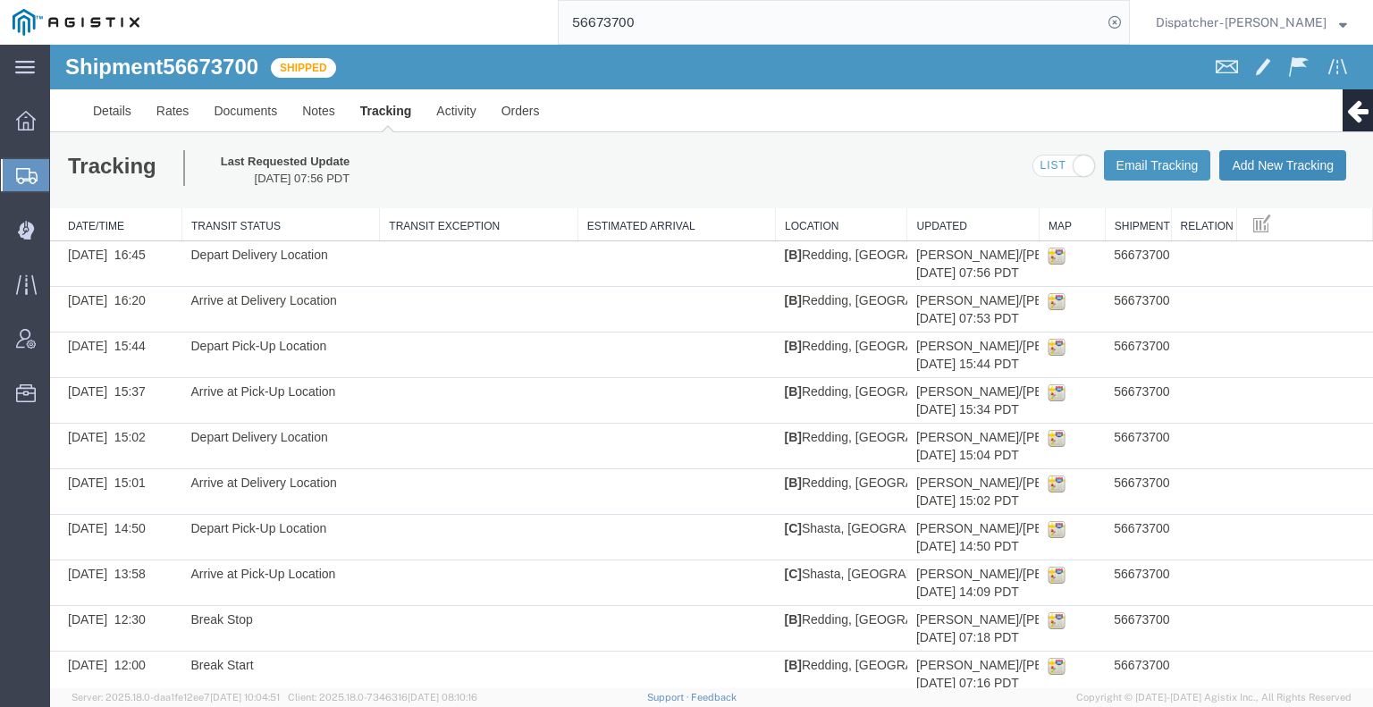
click at [1309, 171] on button "Add New Tracking" at bounding box center [1283, 165] width 127 height 30
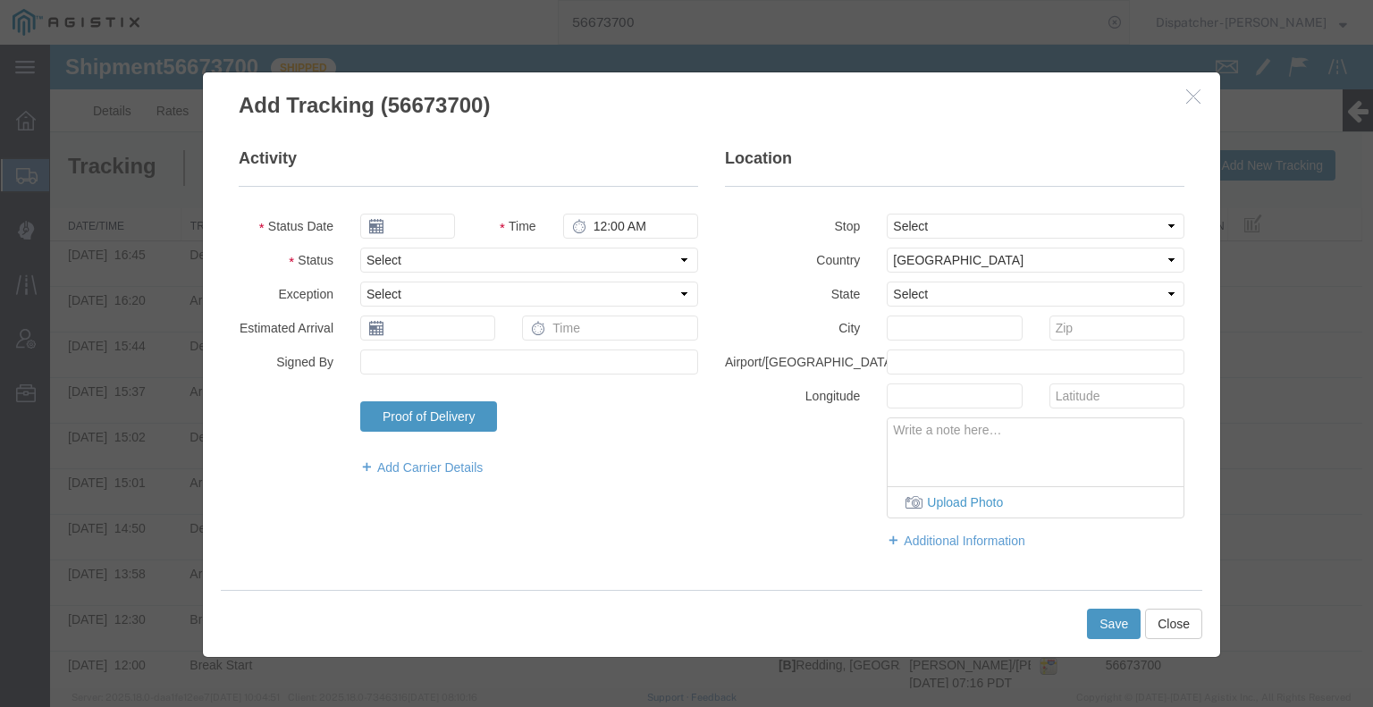
type input "[DATE]"
type input "9:00 AM"
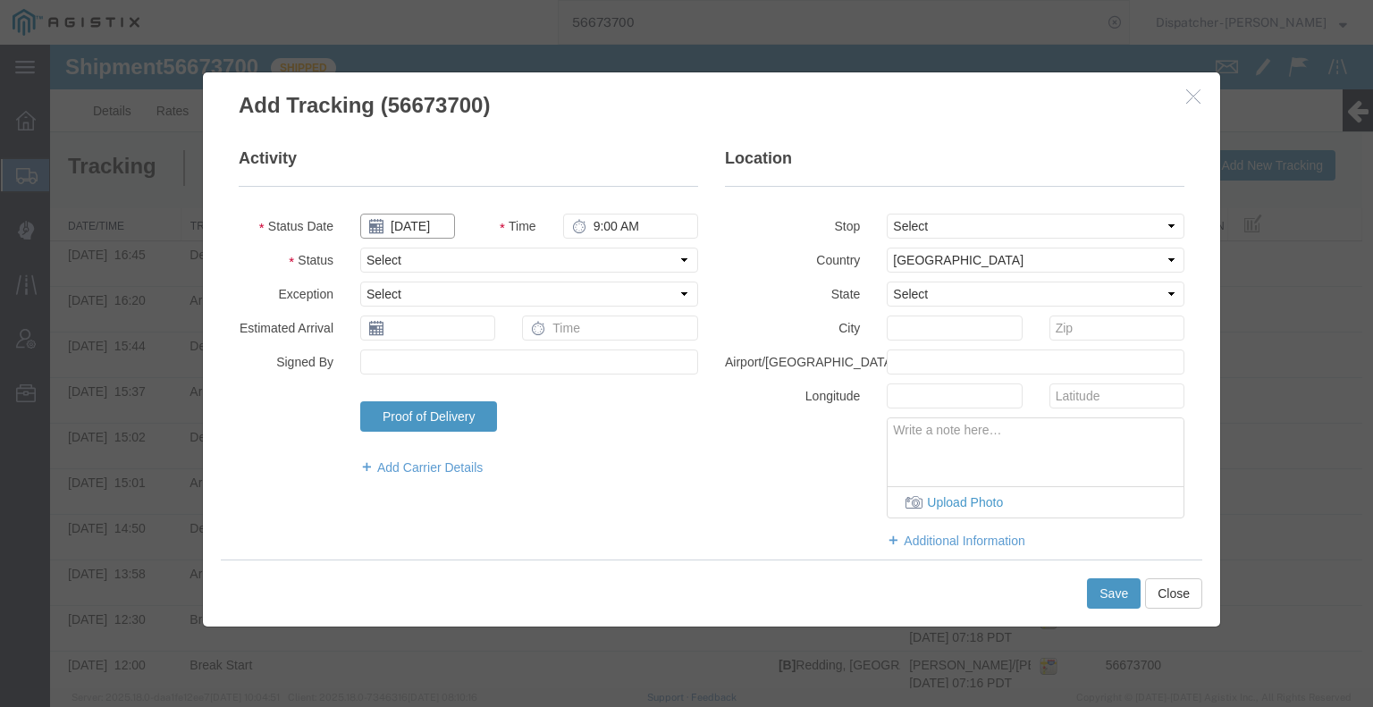
click at [404, 232] on input "[DATE]" at bounding box center [407, 226] width 95 height 25
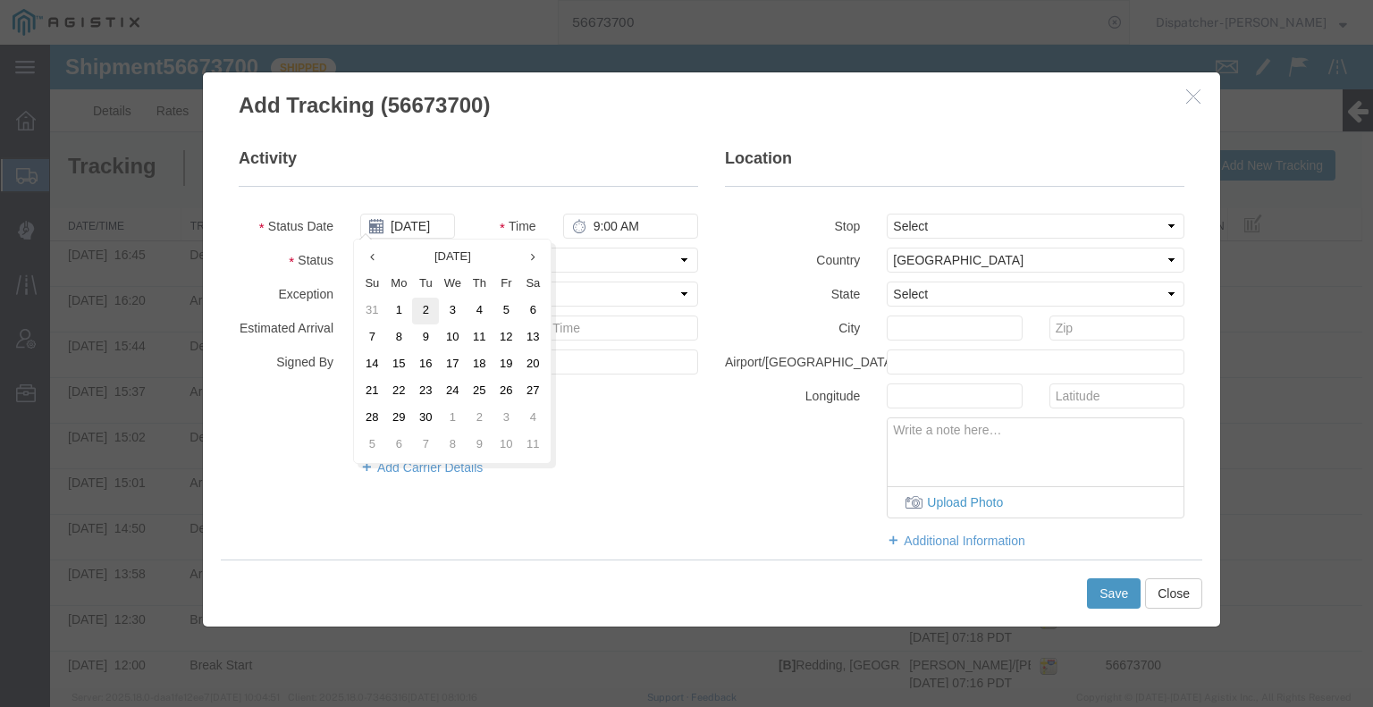
click at [426, 304] on td "2" at bounding box center [425, 311] width 27 height 27
type input "[DATE]"
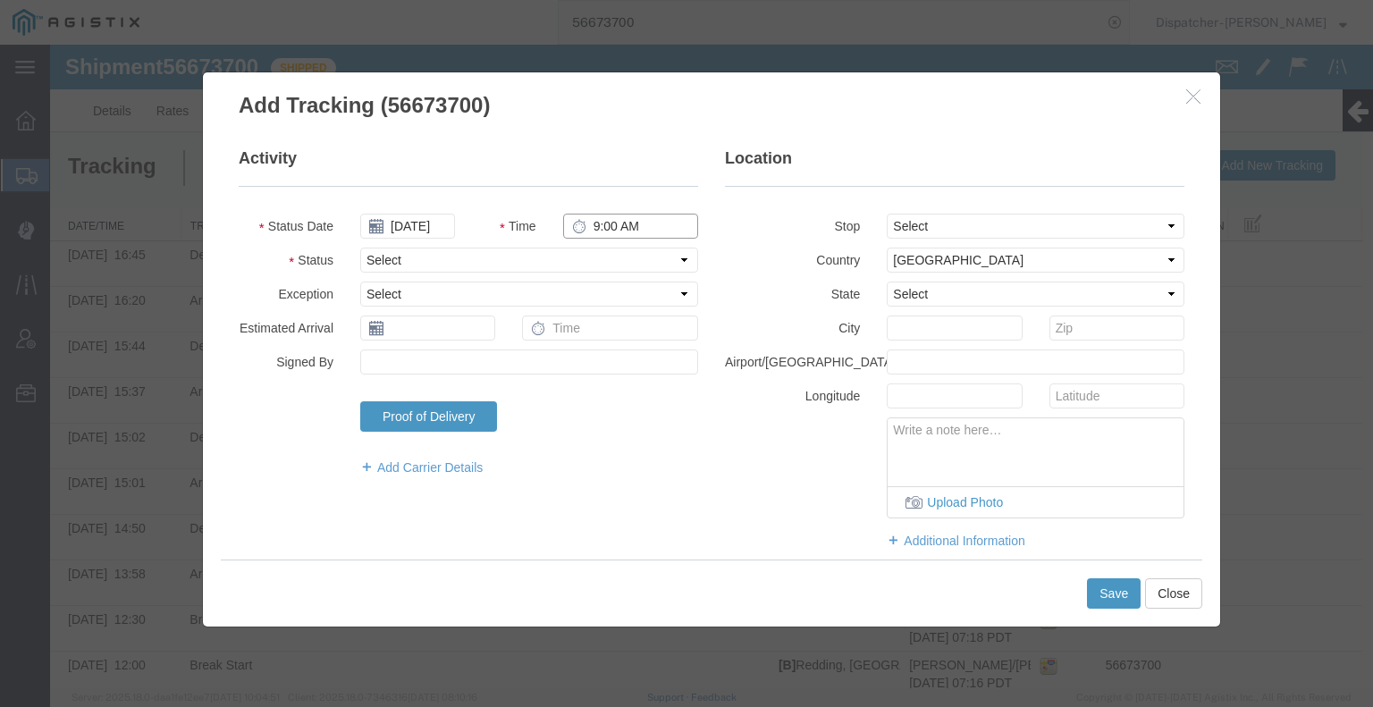
click at [597, 232] on input "9:00 AM" at bounding box center [630, 226] width 135 height 25
type input "8:00 PM"
click at [592, 251] on select "Select Arrival Notice Available Arrival Notice Imported Arrive at Delivery Loca…" at bounding box center [529, 260] width 338 height 25
select select "DELIVRED"
click at [360, 248] on select "Select Arrival Notice Available Arrival Notice Imported Arrive at Delivery Loca…" at bounding box center [529, 260] width 338 height 25
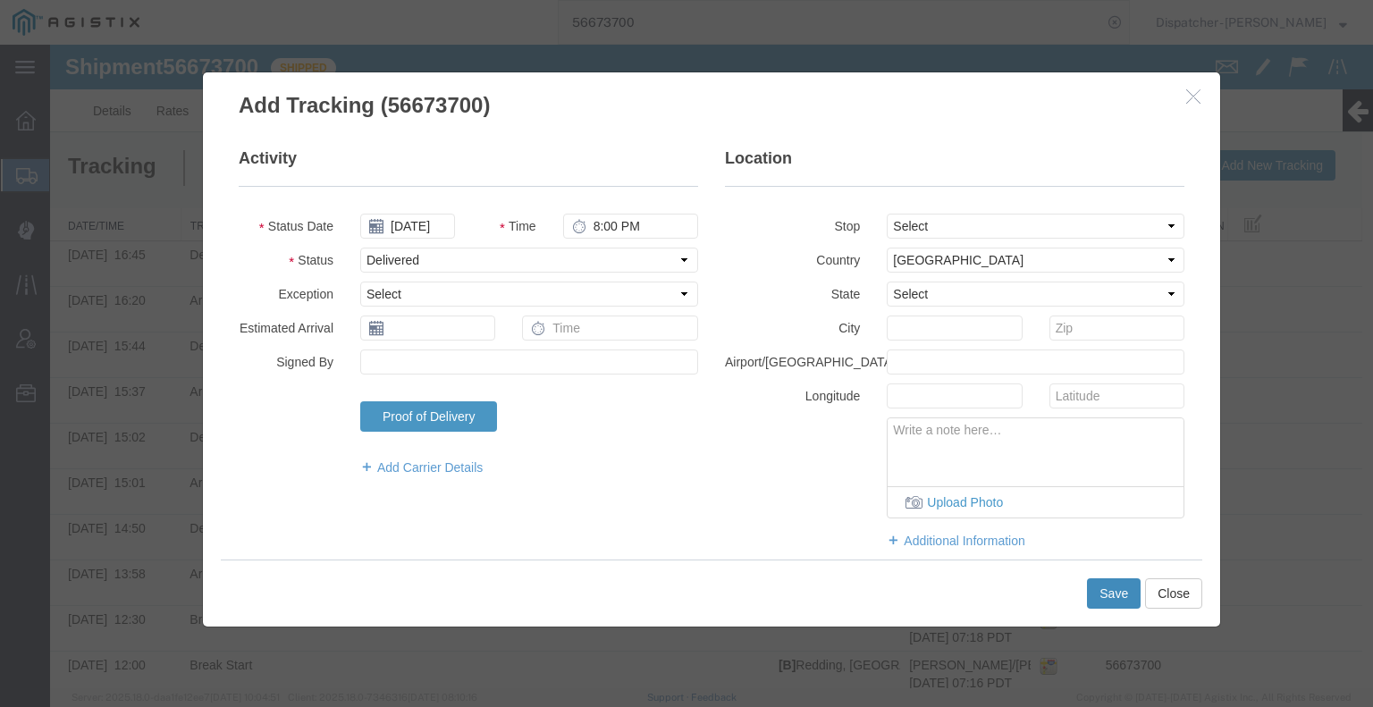
click at [1094, 593] on button "Save" at bounding box center [1114, 594] width 54 height 30
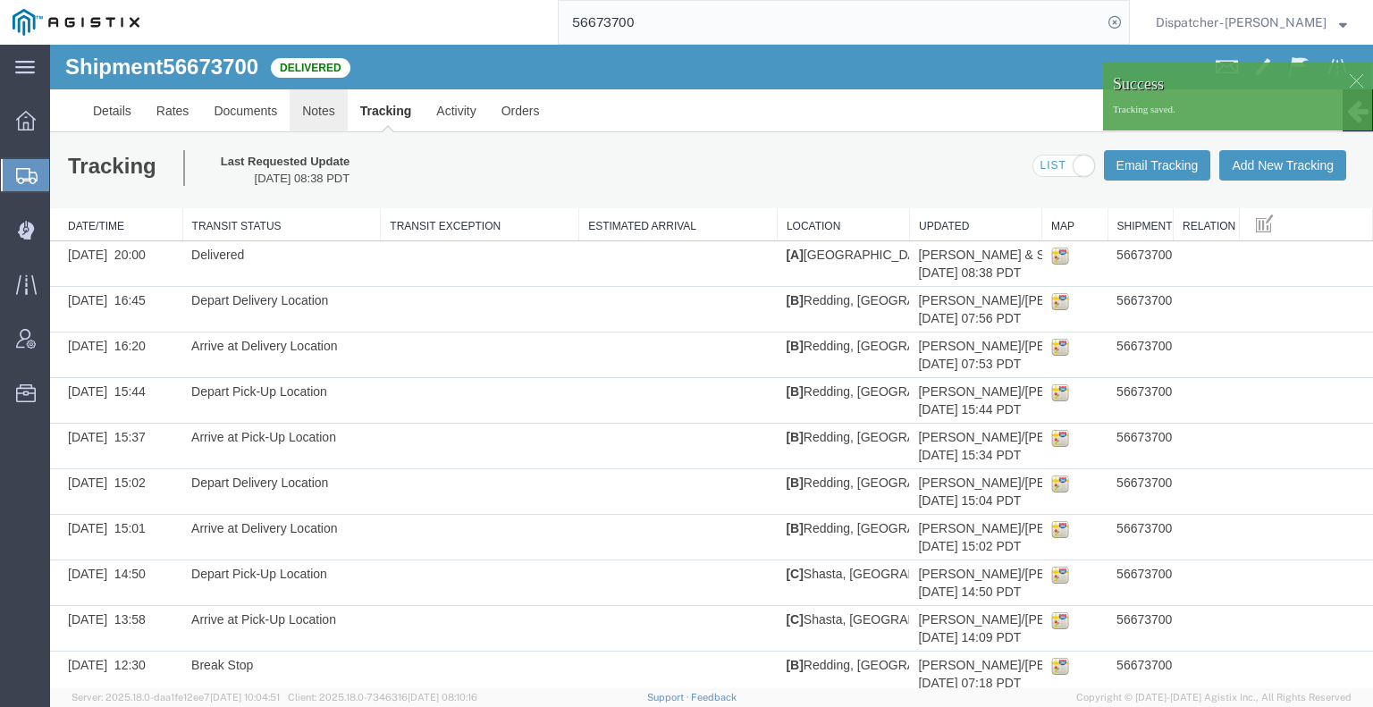
click at [311, 110] on link "Notes" at bounding box center [319, 110] width 58 height 43
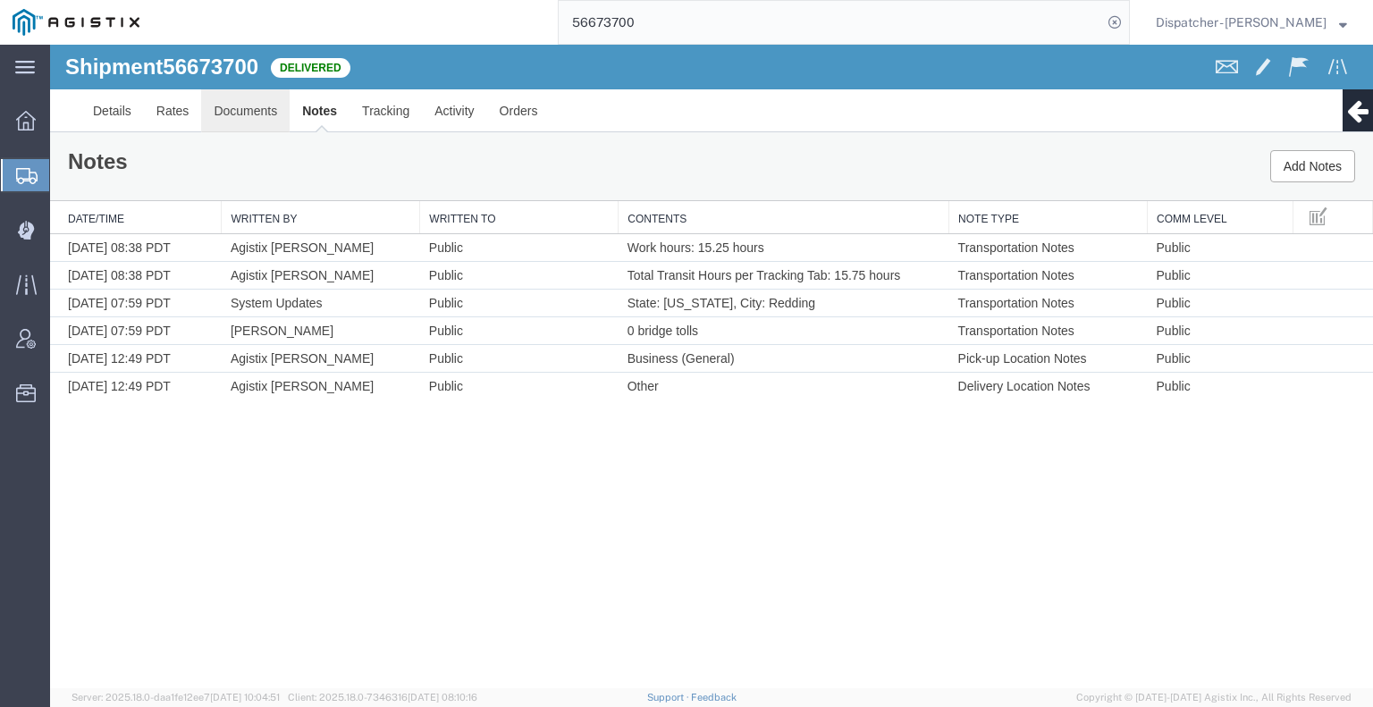
click at [262, 115] on link "Documents" at bounding box center [245, 110] width 89 height 43
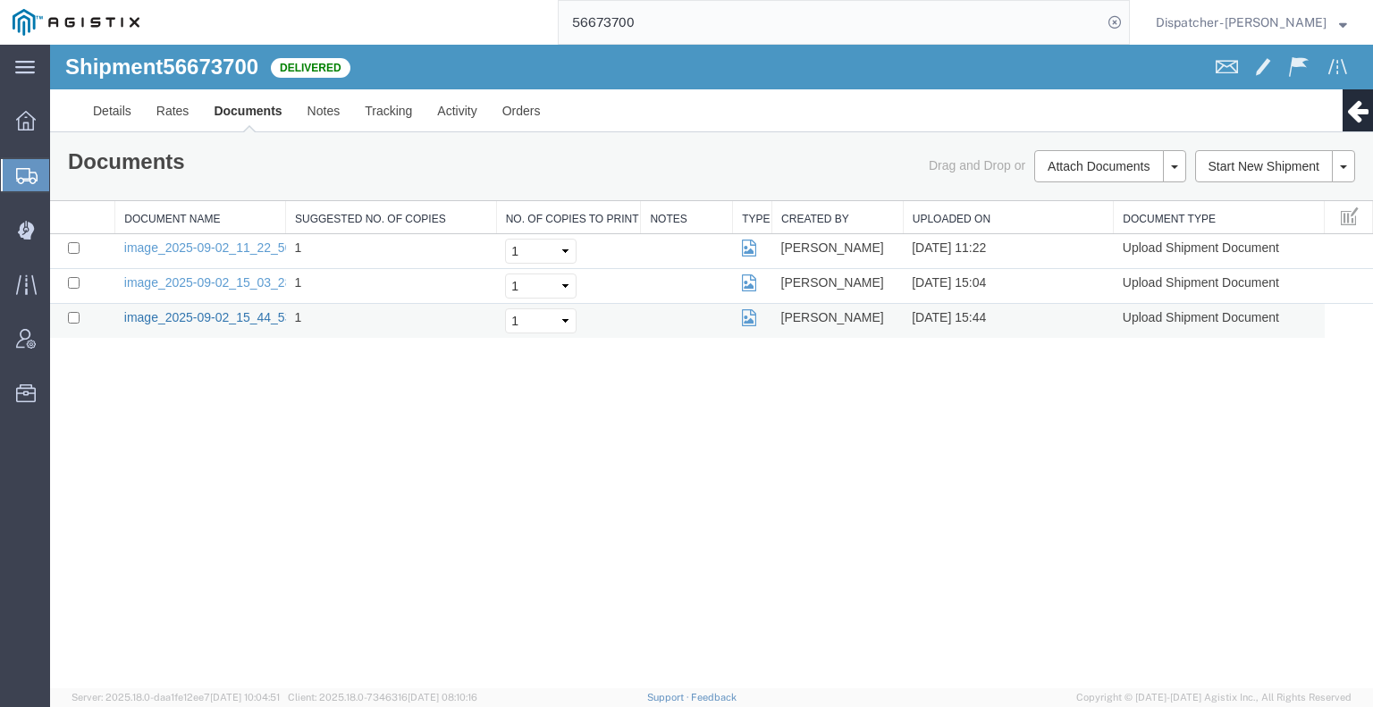
click at [165, 317] on link "image_2025-09-02_15_44_53.jpg" at bounding box center [218, 317] width 188 height 14
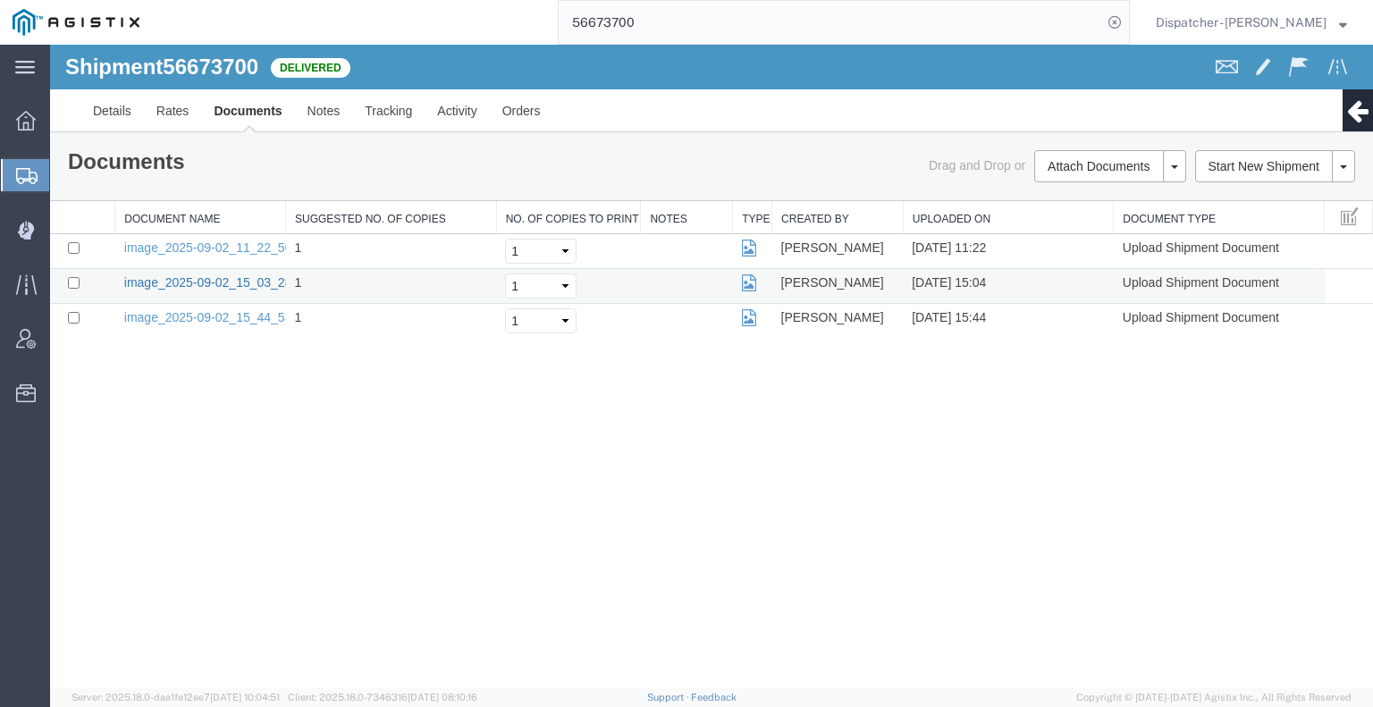
click at [186, 275] on link "image_2025-09-02_15_03_28.jpg" at bounding box center [218, 282] width 188 height 14
click at [155, 412] on div "Shipment 56673700 3 of 3 Delivered Details Rates Documents Notes Tracking Activ…" at bounding box center [711, 367] width 1323 height 644
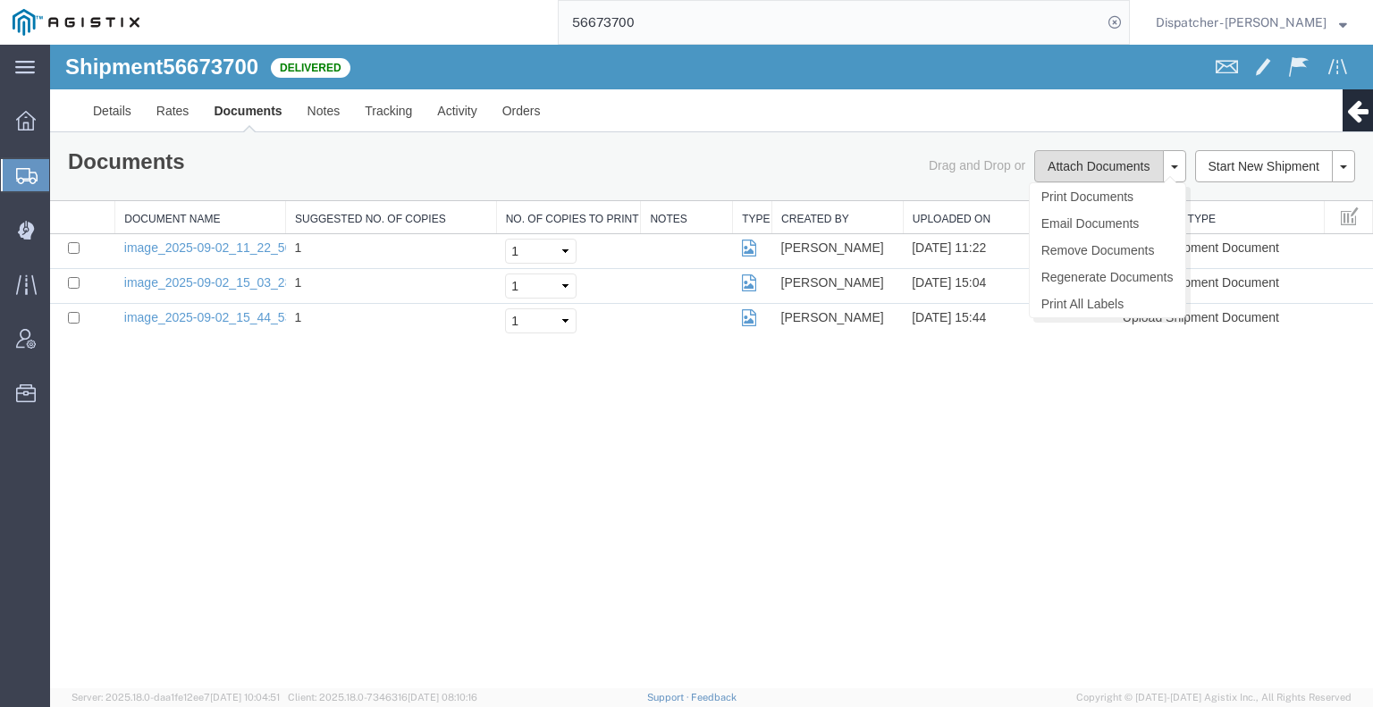
click at [1064, 162] on button "Attach Documents" at bounding box center [1099, 166] width 129 height 32
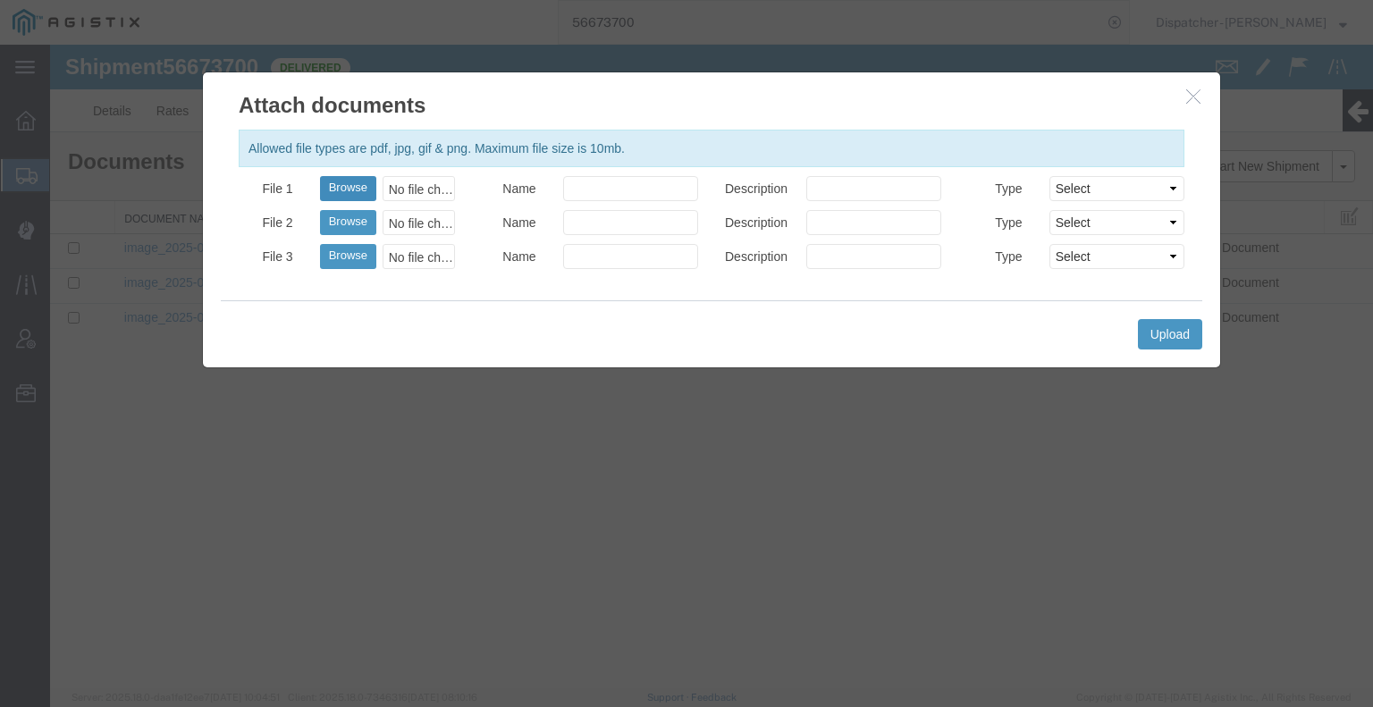
click at [351, 189] on button "Browse" at bounding box center [348, 188] width 56 height 25
type input "C:\fakepath\56673700trktag.pdf"
click at [1171, 338] on button "Upload" at bounding box center [1170, 334] width 64 height 30
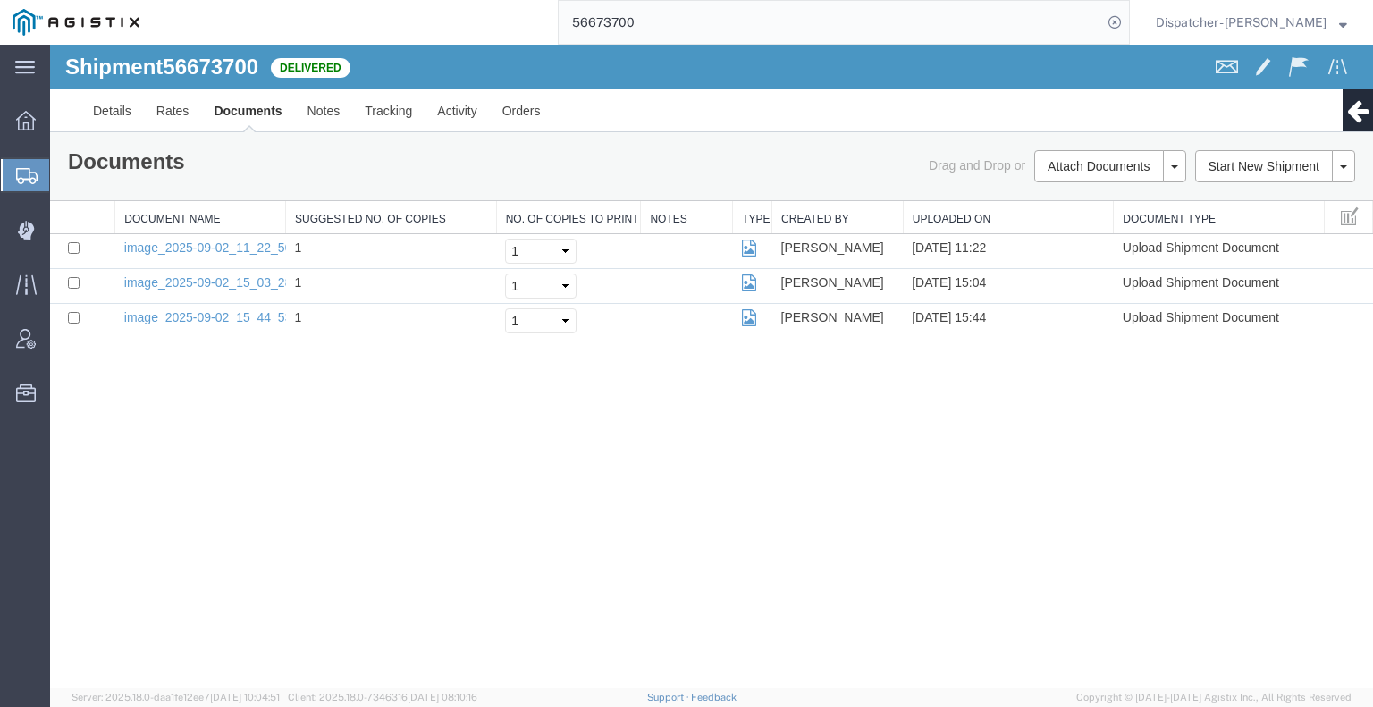
select select
